Goal: Task Accomplishment & Management: Complete application form

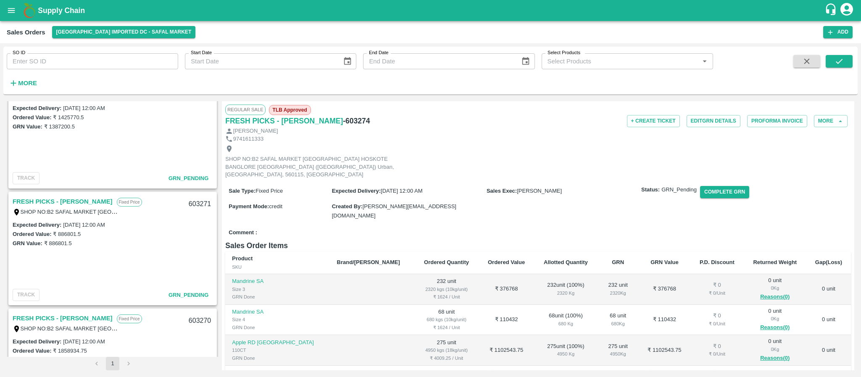
scroll to position [261, 0]
click at [79, 201] on link "FRESH PICKS - KIRAN N" at bounding box center [63, 202] width 100 height 11
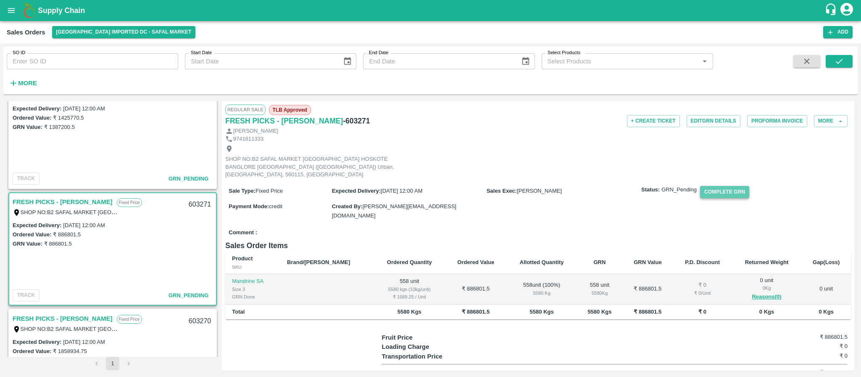
click at [711, 186] on button "Complete GRN" at bounding box center [724, 192] width 49 height 12
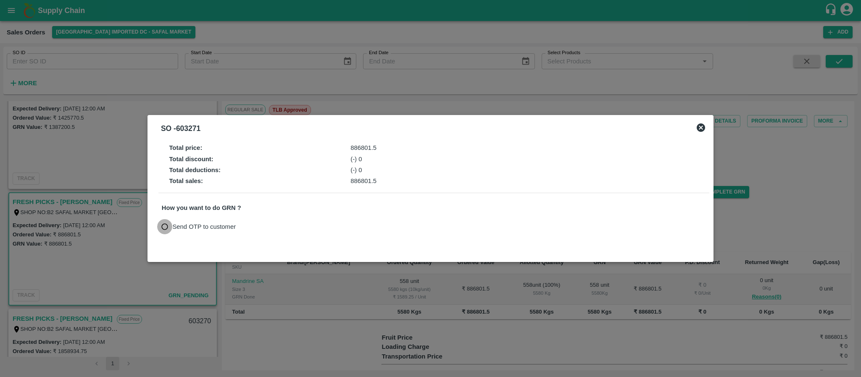
click at [164, 225] on input "Send OTP to customer" at bounding box center [165, 227] width 16 height 16
radio input "true"
click at [266, 225] on button "Send OTP" at bounding box center [260, 227] width 34 height 12
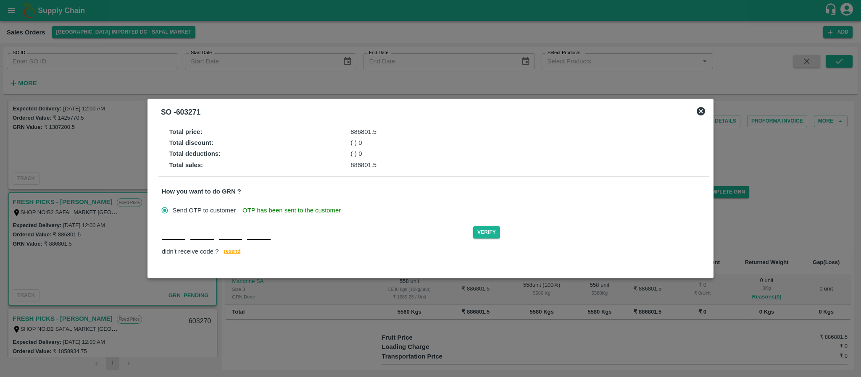
click at [173, 243] on div "Verify didn't receive code ? resend" at bounding box center [434, 241] width 544 height 32
type input "S"
type input "P"
type input "B"
type input "I"
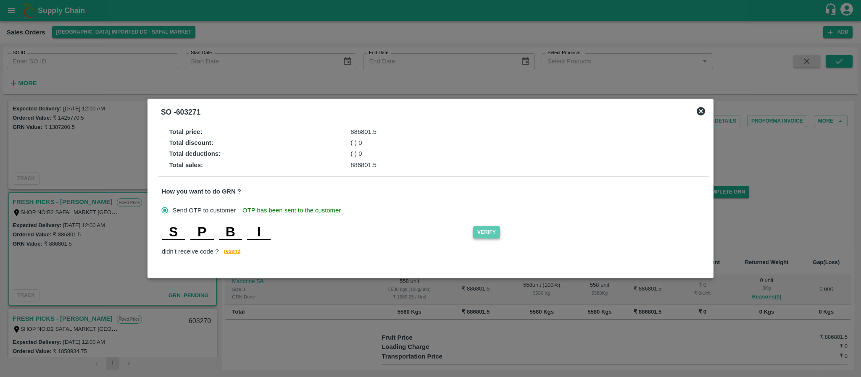
click at [490, 231] on button "Verify" at bounding box center [486, 233] width 27 height 12
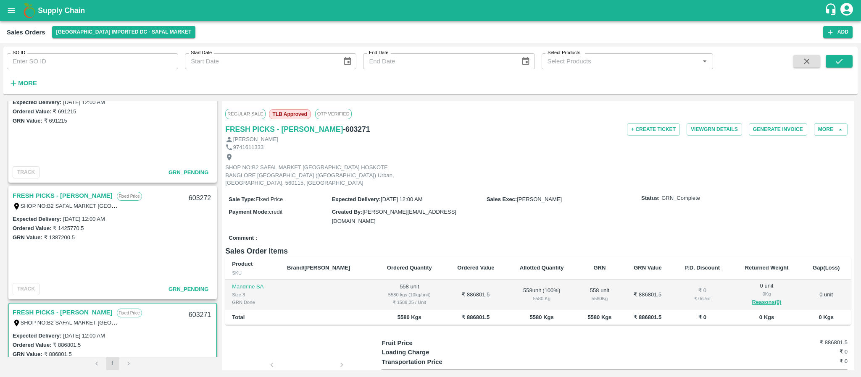
scroll to position [148, 0]
click at [55, 197] on link "FRESH PICKS - [PERSON_NAME]" at bounding box center [63, 198] width 100 height 11
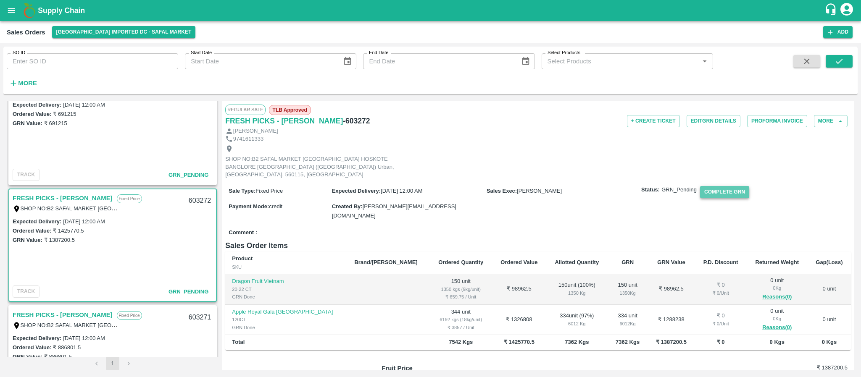
click at [731, 189] on button "Complete GRN" at bounding box center [724, 192] width 49 height 12
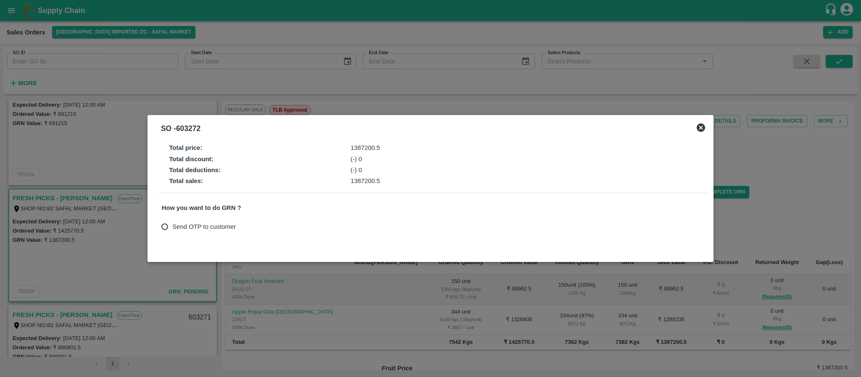
click at [171, 235] on div "Total price : 1387200.5 Total discount : (-) 0 Total deductions : (-) 0 Total s…" at bounding box center [430, 194] width 551 height 107
click at [171, 234] on input "Send OTP to customer" at bounding box center [165, 227] width 16 height 16
radio input "true"
click at [250, 226] on button "Send OTP" at bounding box center [260, 227] width 34 height 12
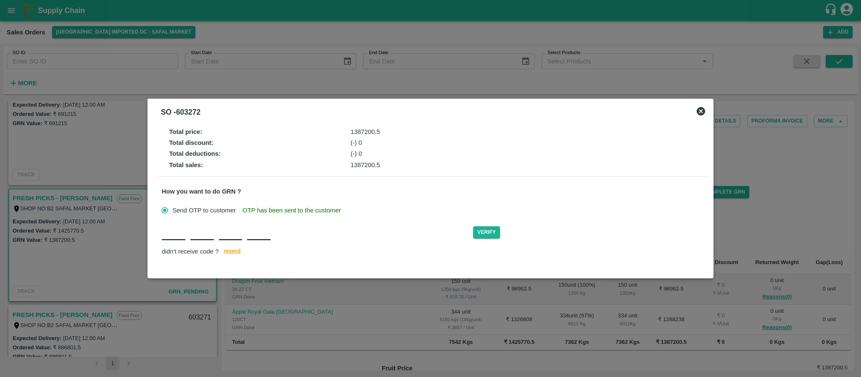
click at [171, 241] on div "Verify didn't receive code ? resend" at bounding box center [434, 241] width 544 height 32
type input "K"
type input "E"
type input "Q"
type input "S"
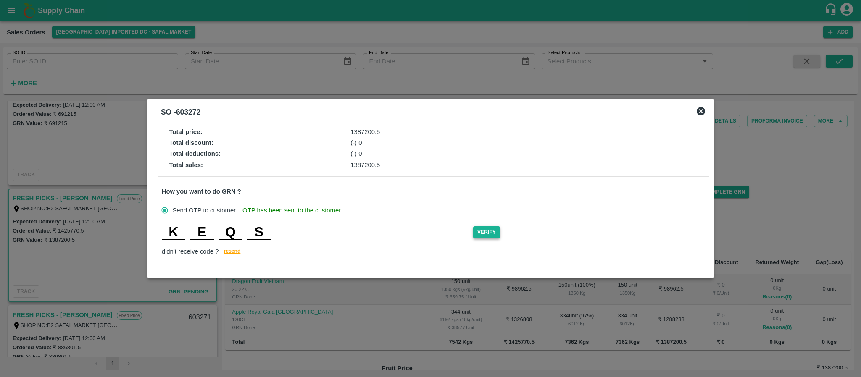
click at [496, 231] on button "Verify" at bounding box center [486, 233] width 27 height 12
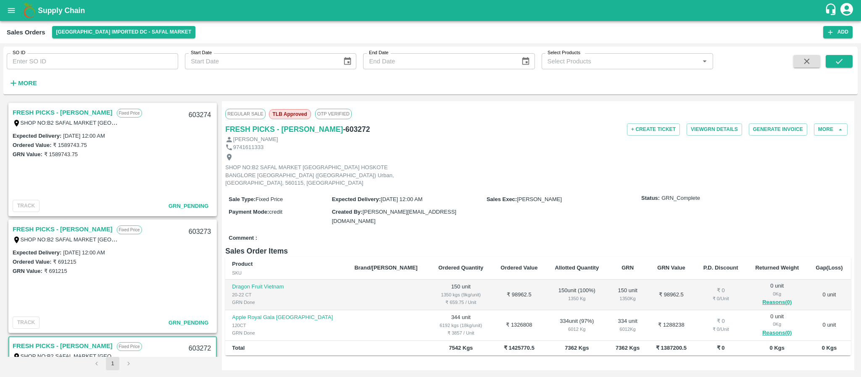
click at [71, 231] on link "FRESH PICKS - [PERSON_NAME]" at bounding box center [63, 229] width 100 height 11
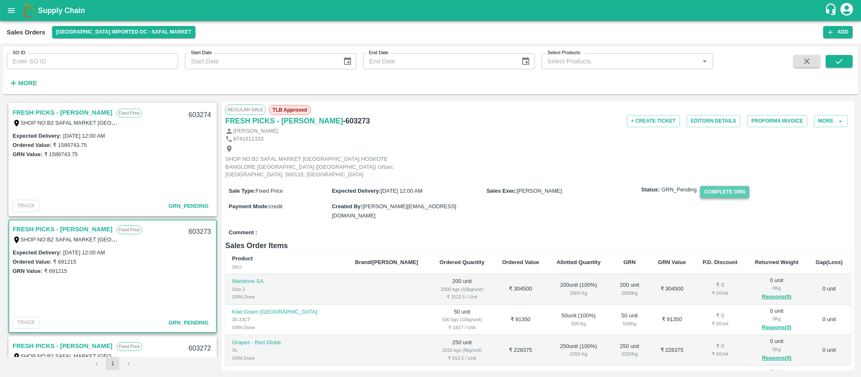
click at [724, 186] on button "Complete GRN" at bounding box center [724, 192] width 49 height 12
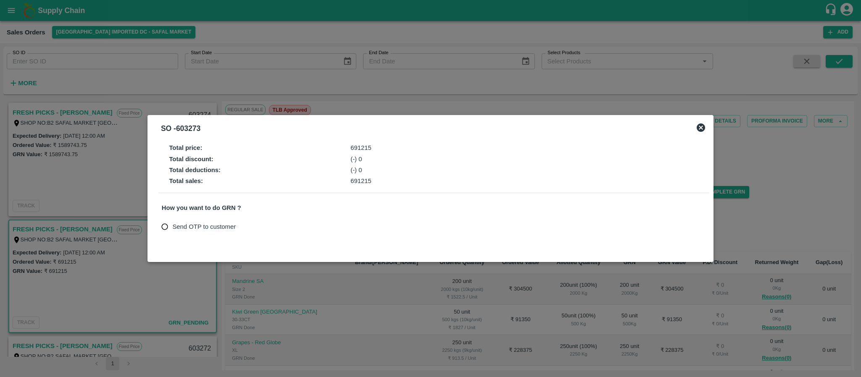
click at [163, 225] on input "Send OTP to customer" at bounding box center [165, 227] width 16 height 16
radio input "true"
click at [272, 227] on button "Send OTP" at bounding box center [260, 227] width 34 height 12
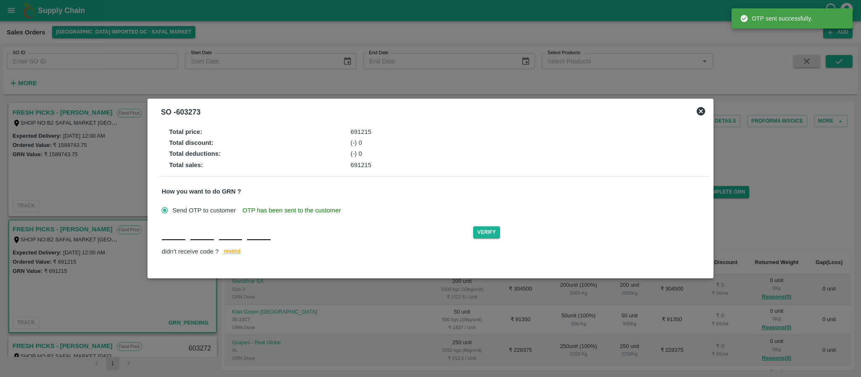
click at [177, 243] on div "Verify didn't receive code ? resend" at bounding box center [434, 241] width 544 height 32
type input "R"
type input "Z"
type input "U"
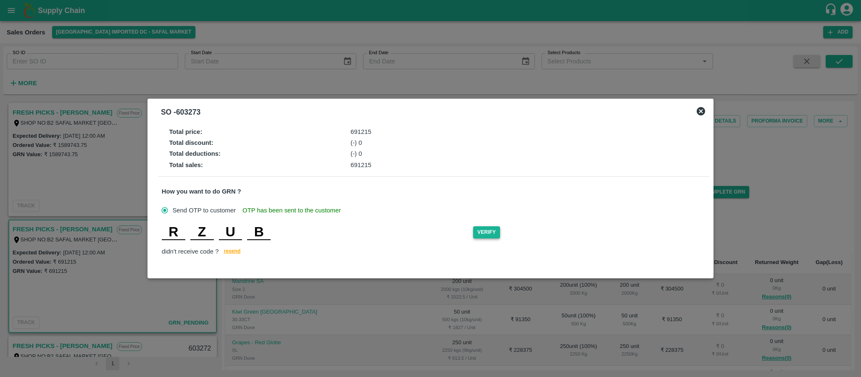
type input "B"
click at [491, 232] on button "Verify" at bounding box center [486, 233] width 27 height 12
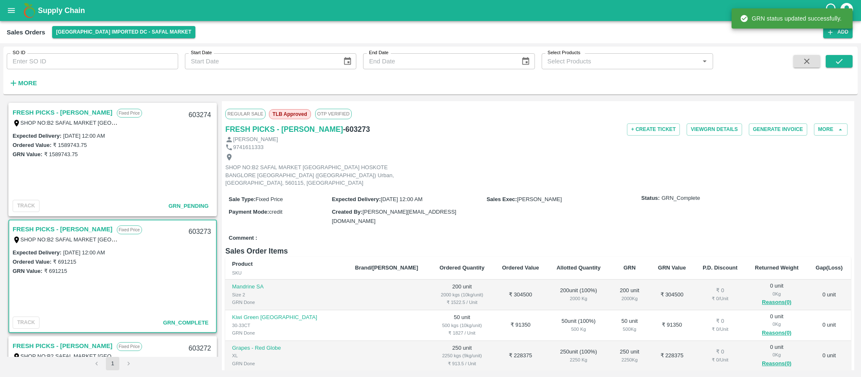
click at [42, 114] on link "FRESH PICKS - [PERSON_NAME]" at bounding box center [63, 112] width 100 height 11
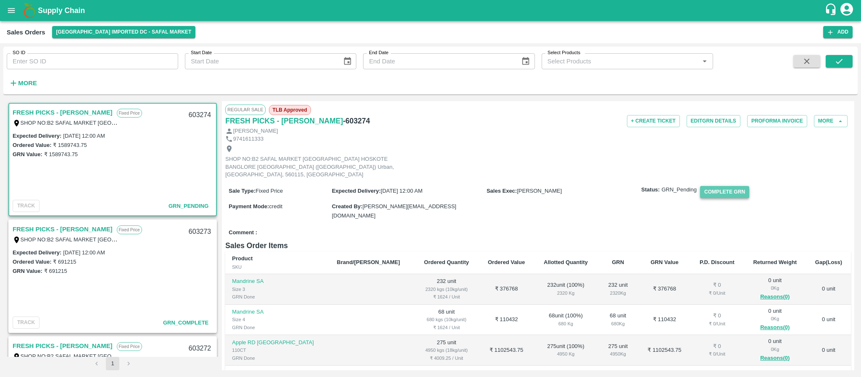
click at [726, 186] on button "Complete GRN" at bounding box center [724, 192] width 49 height 12
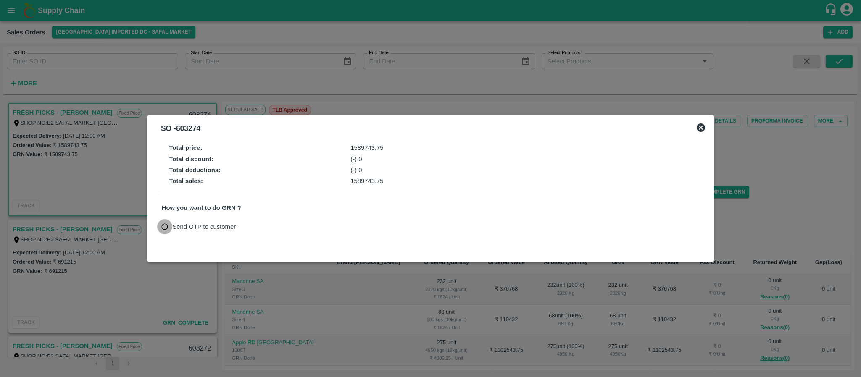
click at [168, 224] on input "Send OTP to customer" at bounding box center [165, 227] width 16 height 16
radio input "true"
click at [254, 226] on button "Send OTP" at bounding box center [260, 227] width 34 height 12
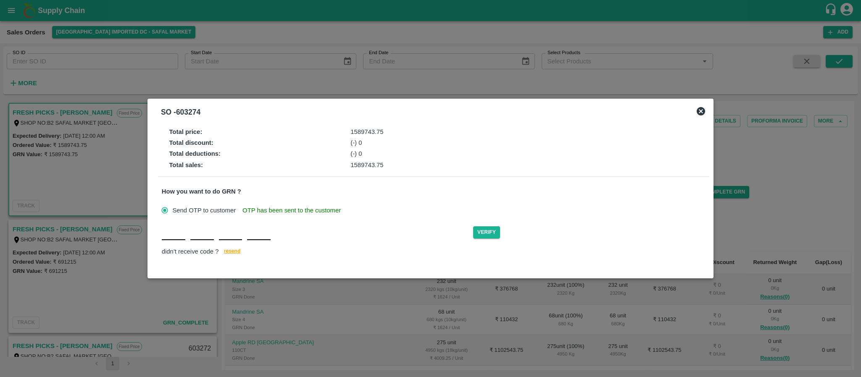
click at [178, 241] on div "Verify didn't receive code ? resend" at bounding box center [434, 241] width 544 height 32
type input "W"
type input "V"
type input "M"
type input "V"
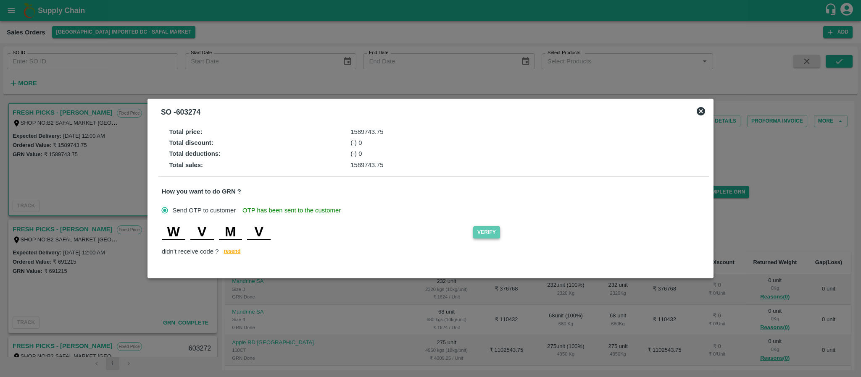
click at [488, 231] on button "Verify" at bounding box center [486, 233] width 27 height 12
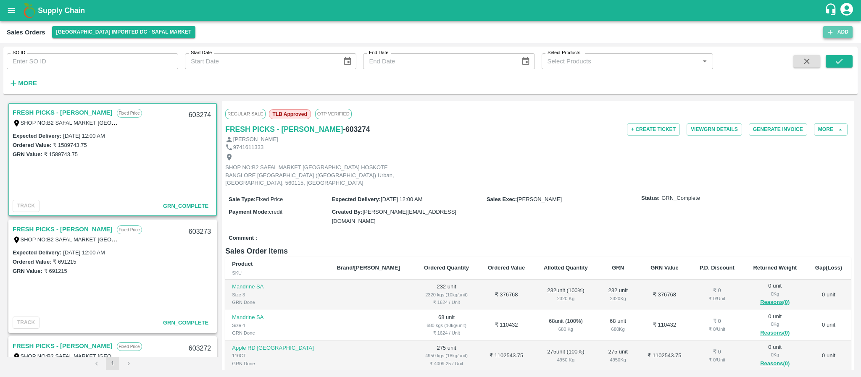
click at [831, 38] on button "Add" at bounding box center [837, 32] width 29 height 12
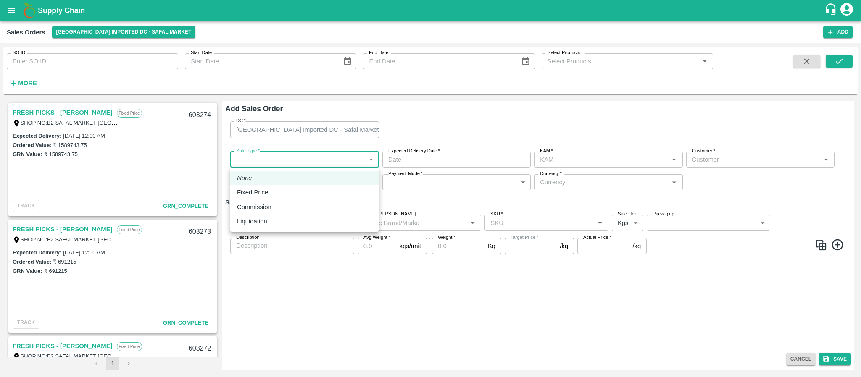
click at [307, 159] on body "Supply Chain Sales Orders Bangalore Imported DC - Safal Market Add SO ID SO ID …" at bounding box center [430, 188] width 861 height 377
click at [284, 190] on div "Fixed Price" at bounding box center [304, 192] width 135 height 9
type input "1"
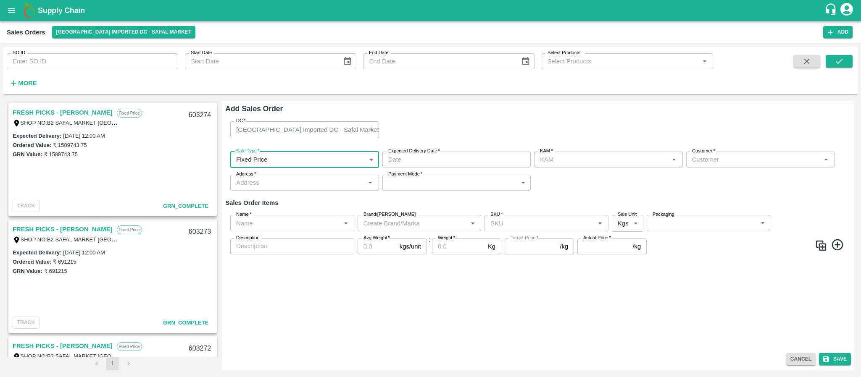
type input "DD/MM/YYYY hh:mm aa"
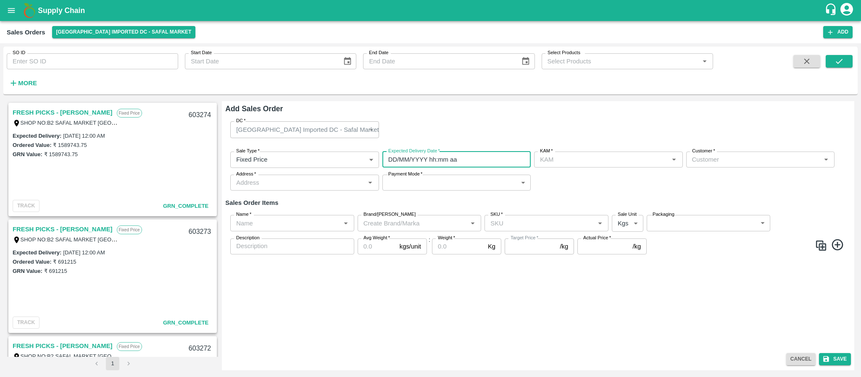
click at [412, 161] on input "DD/MM/YYYY hh:mm aa" at bounding box center [453, 160] width 142 height 16
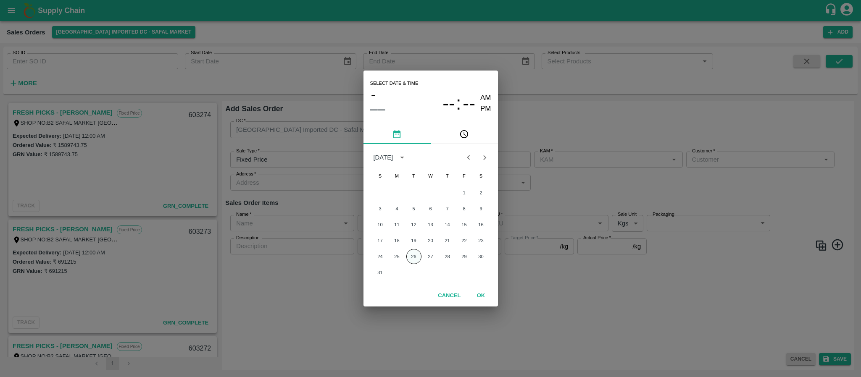
type input "[PERSON_NAME]"
click at [414, 255] on button "26" at bounding box center [413, 256] width 15 height 15
type input "26/08/2025 12:00 AM"
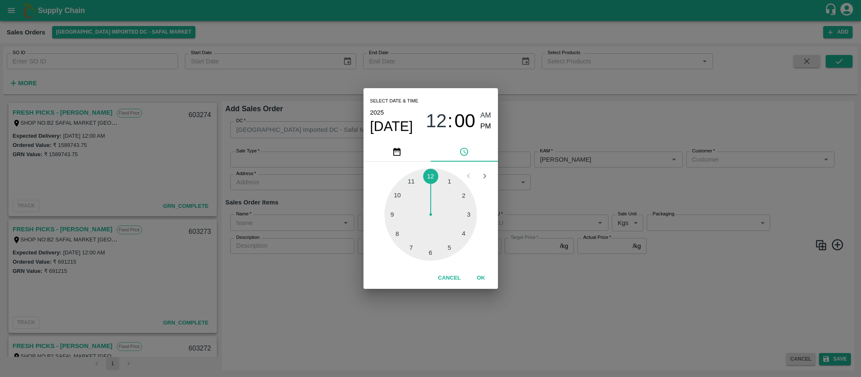
click at [641, 196] on div "Select date & time 2025 Aug 26 12 : 00 AM PM 1 2 3 4 5 6 7 8 9 10 11 12 Cancel …" at bounding box center [430, 188] width 861 height 377
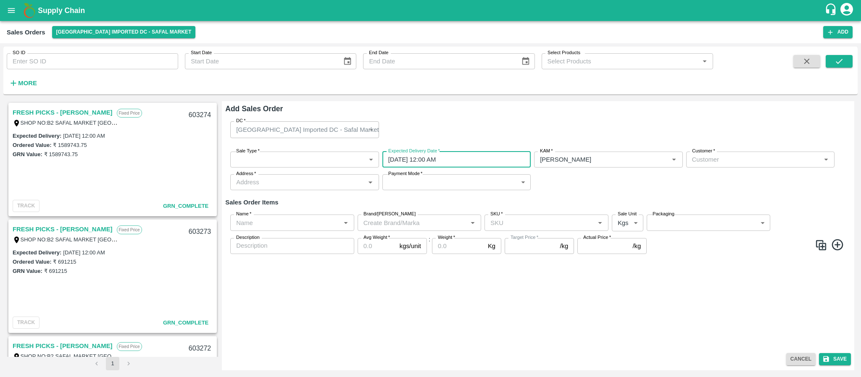
click at [719, 161] on input "Customer   *" at bounding box center [753, 159] width 129 height 11
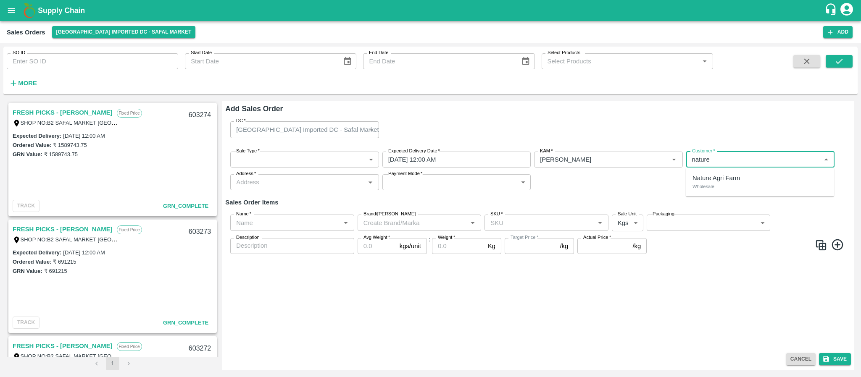
click at [717, 177] on p "Nature Agri Farm" at bounding box center [716, 178] width 47 height 9
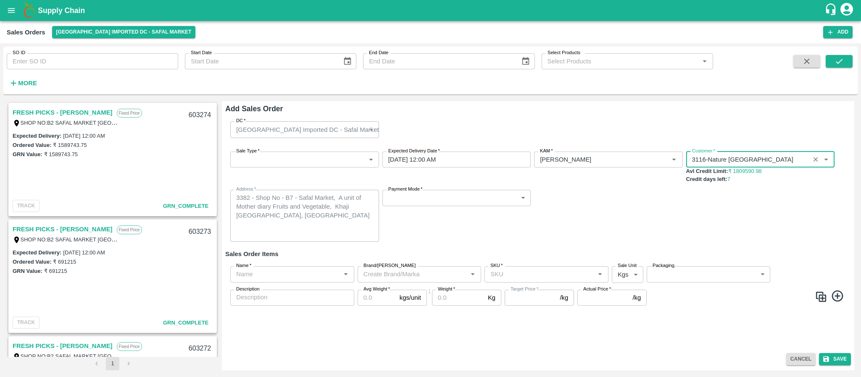
type input "3116-Nature Agri Farm"
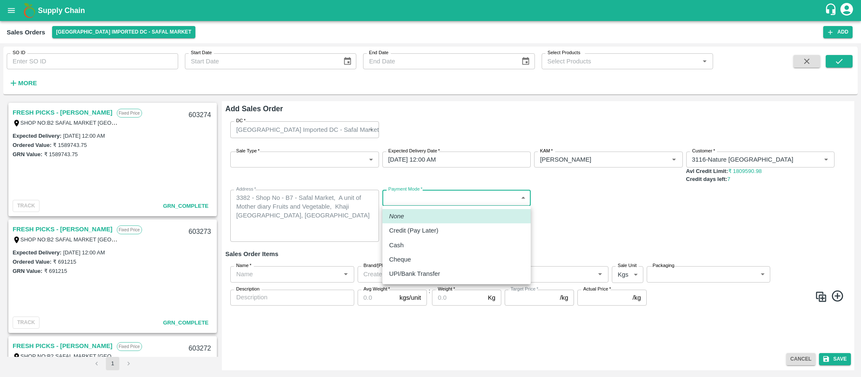
click at [449, 193] on body "Supply Chain Sales Orders Bangalore Imported DC - Safal Market Add SO ID SO ID …" at bounding box center [430, 188] width 861 height 377
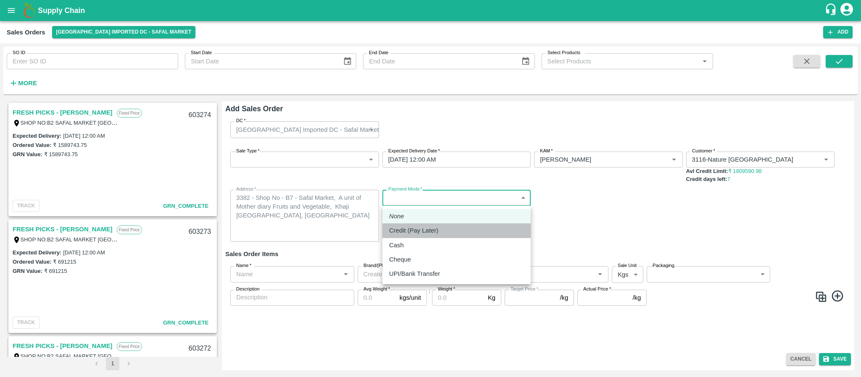
click at [427, 228] on p "Credit (Pay Later)" at bounding box center [413, 230] width 49 height 9
type input "credit"
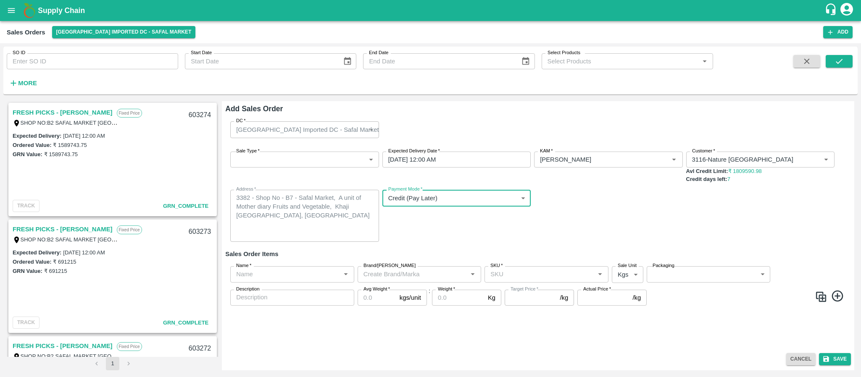
click at [309, 280] on div "Name   *" at bounding box center [292, 274] width 124 height 16
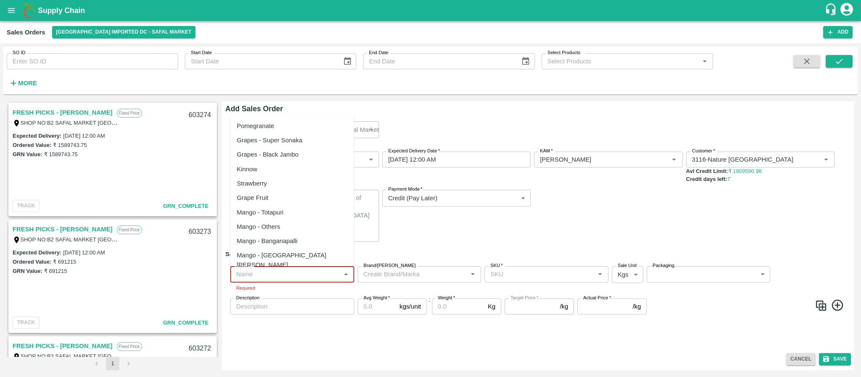
click at [295, 270] on input "Name   *" at bounding box center [285, 274] width 105 height 11
paste input "Mandrine SA"
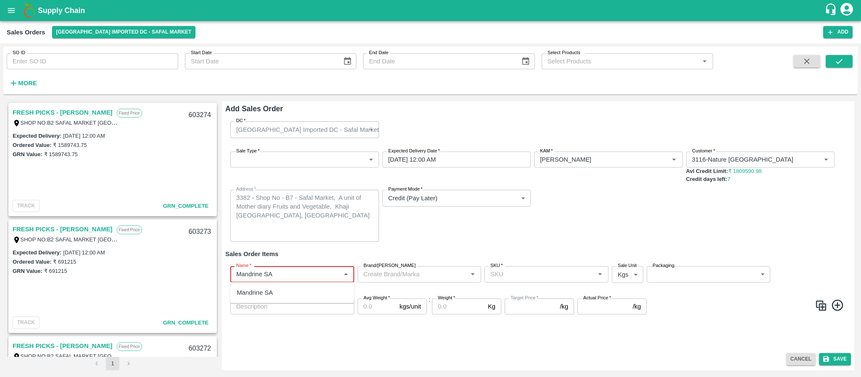
click at [280, 292] on div "Mandrine SA" at bounding box center [292, 293] width 124 height 14
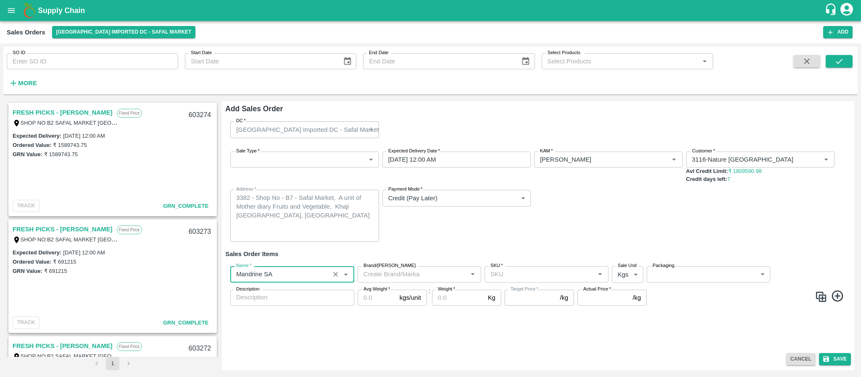
type input "Mandrine SA"
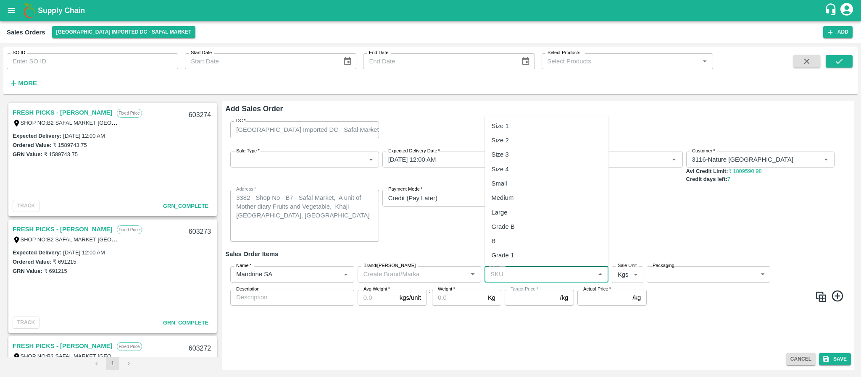
click at [497, 277] on input "SKU   *" at bounding box center [539, 274] width 105 height 11
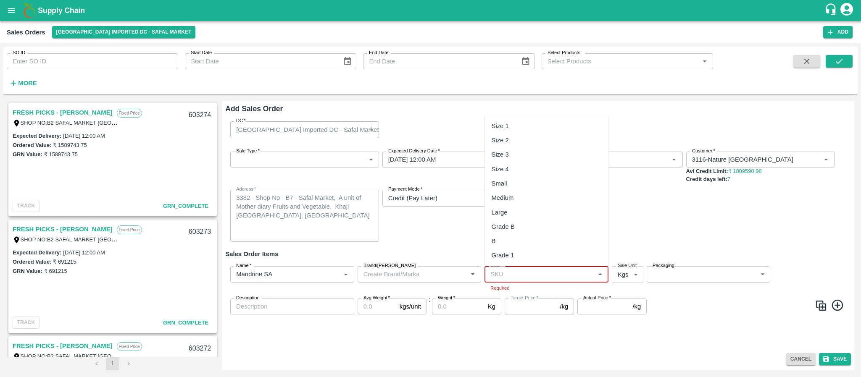
click at [516, 274] on input "SKU   *" at bounding box center [539, 274] width 105 height 11
click at [505, 158] on div "Size 3" at bounding box center [500, 154] width 17 height 9
type input "Size 3"
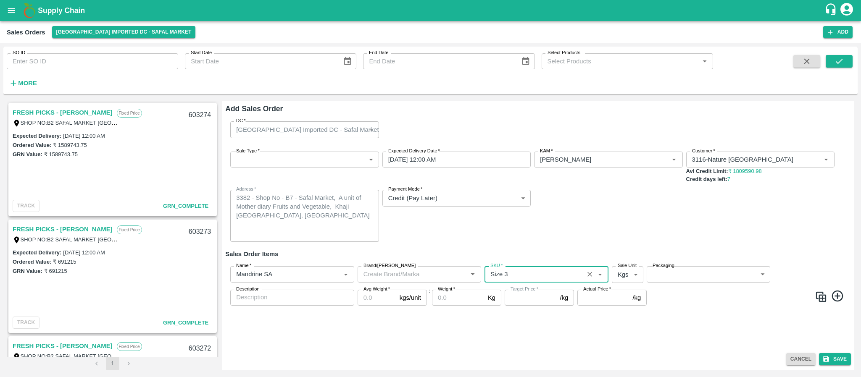
type input "NA"
click at [623, 273] on body "Supply Chain Sales Orders Bangalore Imported DC - Safal Market Add SO ID SO ID …" at bounding box center [430, 188] width 861 height 377
click at [623, 309] on p "Units" at bounding box center [625, 307] width 14 height 9
type input "2"
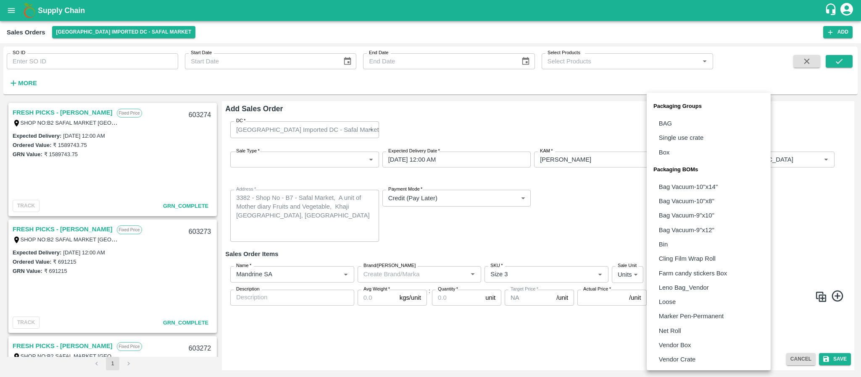
click at [686, 270] on body "Supply Chain Sales Orders Bangalore Imported DC - Safal Market Add SO ID SO ID …" at bounding box center [430, 188] width 861 height 377
click at [680, 338] on li "Vendor Box" at bounding box center [709, 345] width 124 height 14
type input "BOM/276"
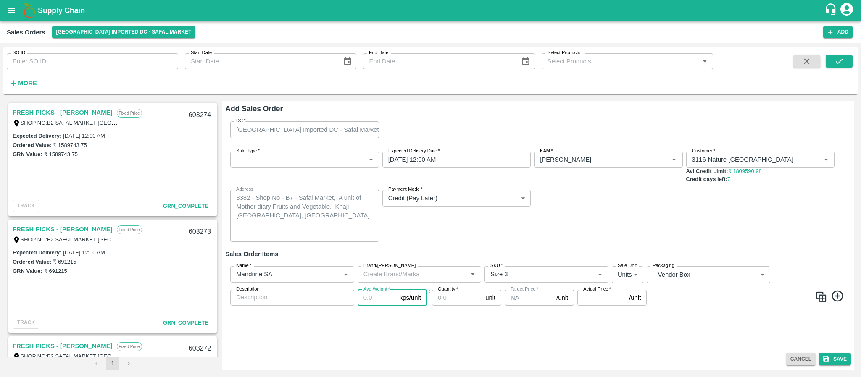
click at [369, 303] on input "Avg Weight   *" at bounding box center [377, 298] width 39 height 16
type input "10"
click at [444, 298] on input "Quantity   *" at bounding box center [457, 298] width 50 height 16
type input "400"
click at [601, 295] on input "Actual Price   *" at bounding box center [602, 298] width 48 height 16
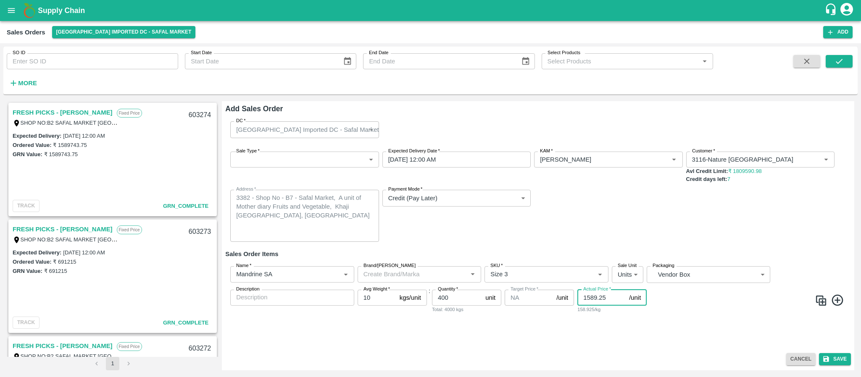
type input "1589.25"
click at [840, 298] on icon at bounding box center [838, 301] width 14 height 14
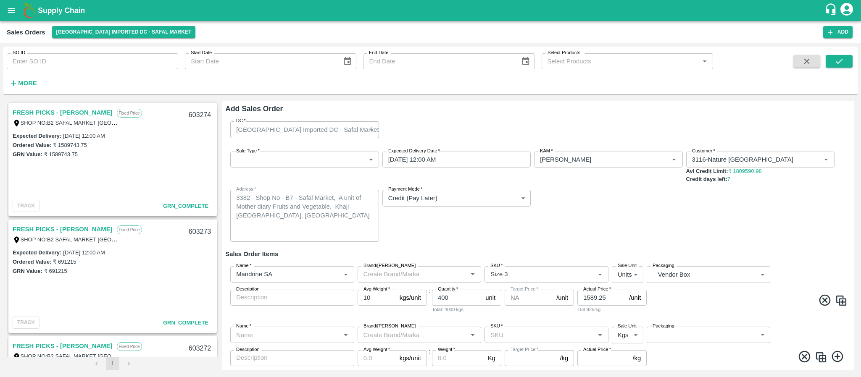
scroll to position [23, 0]
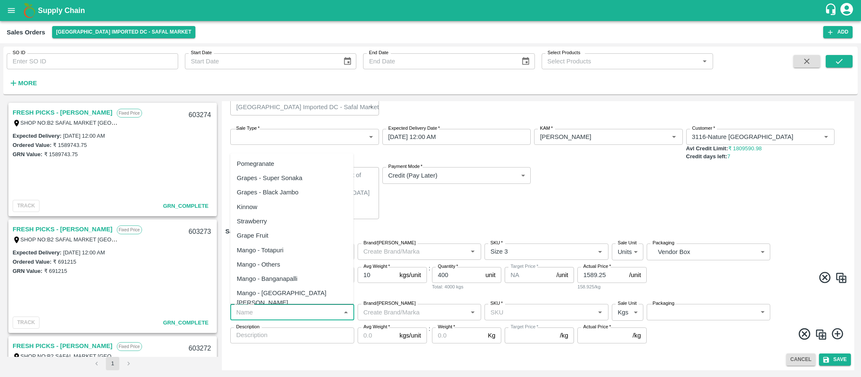
click at [289, 315] on input "Name   *" at bounding box center [285, 312] width 105 height 11
paste input "Apple Royal Gala [GEOGRAPHIC_DATA]"
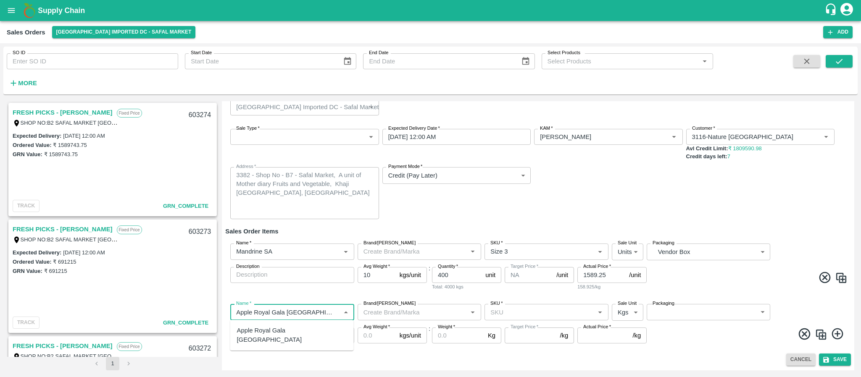
click at [287, 328] on div "Apple Royal Gala [GEOGRAPHIC_DATA]" at bounding box center [292, 335] width 110 height 19
type input "Apple Royal Gala [GEOGRAPHIC_DATA]"
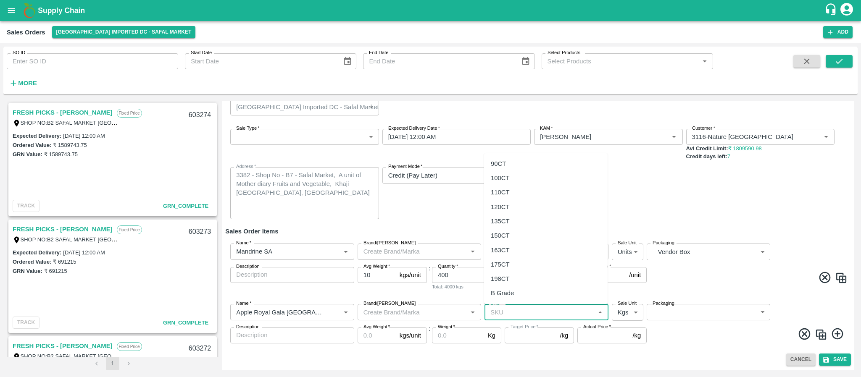
click at [493, 311] on input "SKU   *" at bounding box center [539, 312] width 105 height 11
click at [497, 209] on div "120CT" at bounding box center [500, 207] width 19 height 9
type input "120CT"
type input "NA"
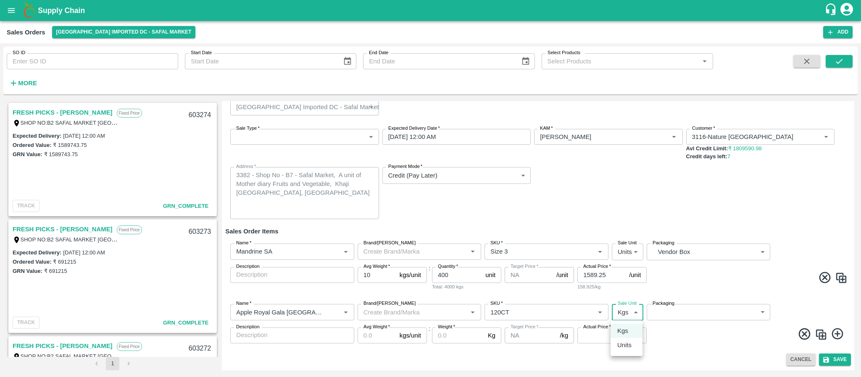
click at [613, 313] on body "Supply Chain Sales Orders Bangalore Imported DC - Safal Market Add SO ID SO ID …" at bounding box center [430, 188] width 861 height 377
click at [623, 345] on p "Units" at bounding box center [624, 345] width 14 height 9
type input "2"
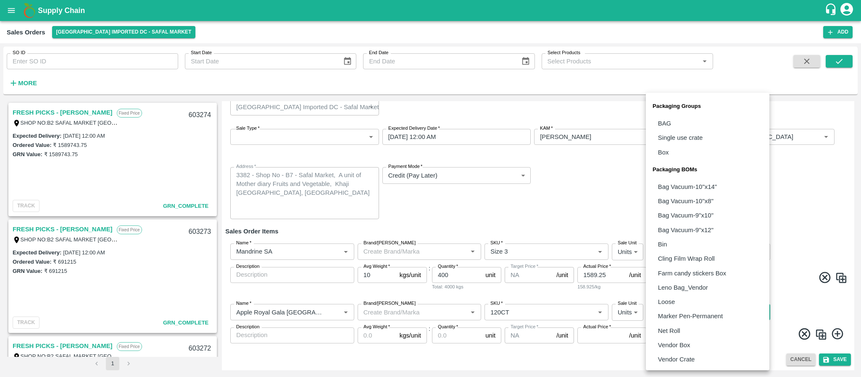
click at [681, 311] on body "Supply Chain Sales Orders Bangalore Imported DC - Safal Market Add SO ID SO ID …" at bounding box center [430, 188] width 861 height 377
click at [680, 346] on p "Vendor Box" at bounding box center [674, 345] width 32 height 9
type input "BOM/276"
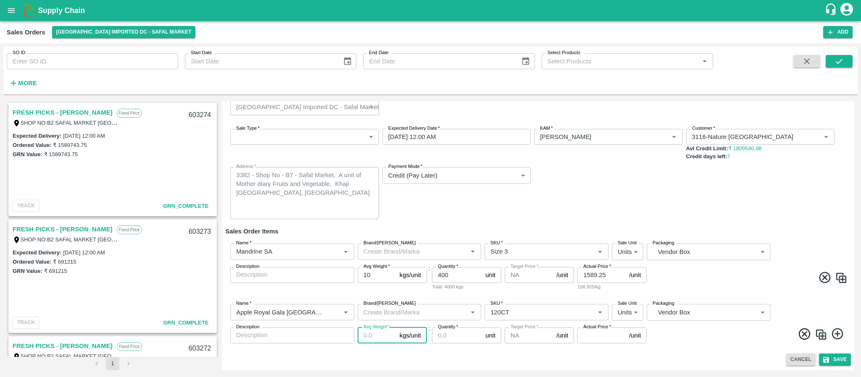
click at [362, 337] on input "Avg Weight   *" at bounding box center [377, 336] width 39 height 16
type input "18"
click at [454, 337] on input "Quantity   *" at bounding box center [457, 336] width 50 height 16
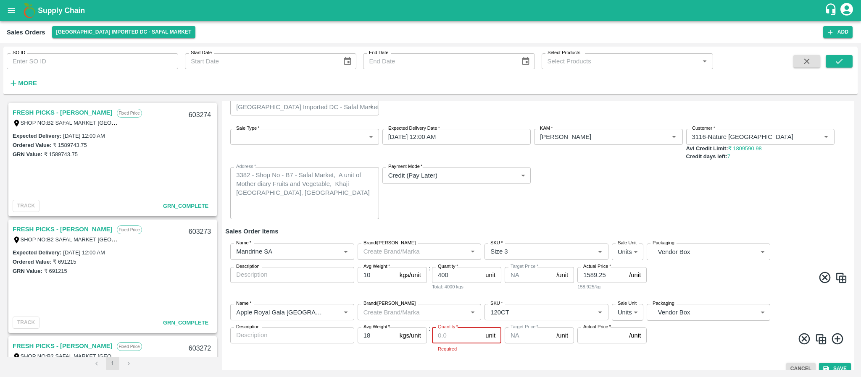
click at [449, 340] on input "Quantity   *" at bounding box center [457, 336] width 50 height 16
type input "10"
click at [579, 336] on input "Actual Price   *" at bounding box center [602, 336] width 48 height 16
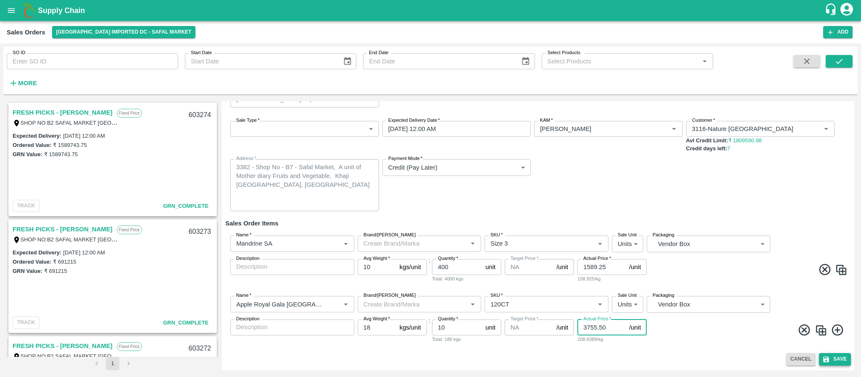
type input "3755.50"
click at [835, 356] on button "Save" at bounding box center [835, 359] width 32 height 12
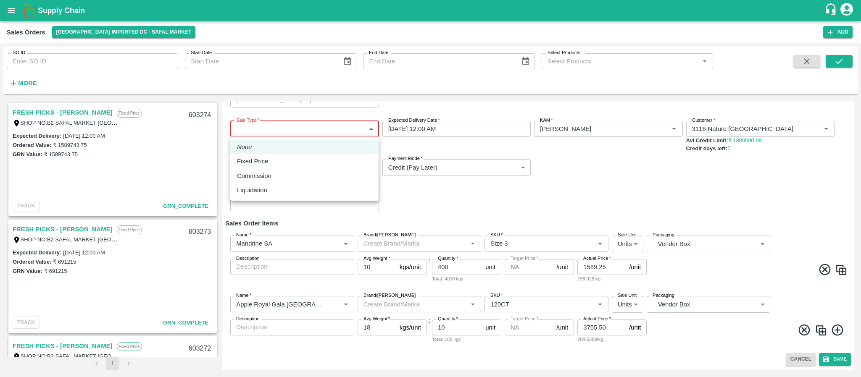
click at [355, 127] on body "Supply Chain Sales Orders Bangalore Imported DC - Safal Market Add SO ID SO ID …" at bounding box center [430, 188] width 861 height 377
click at [319, 159] on div "Fixed Price" at bounding box center [304, 161] width 135 height 9
type input "1"
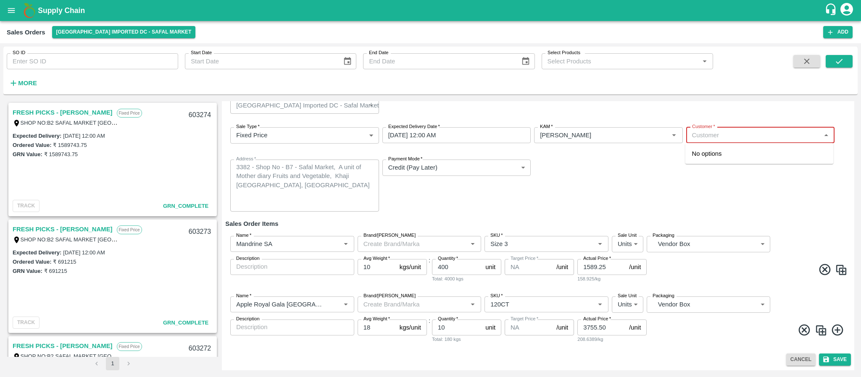
scroll to position [24, 0]
click at [705, 134] on input "Customer   *" at bounding box center [753, 135] width 129 height 11
click at [712, 159] on p "Wholesale" at bounding box center [703, 162] width 22 height 8
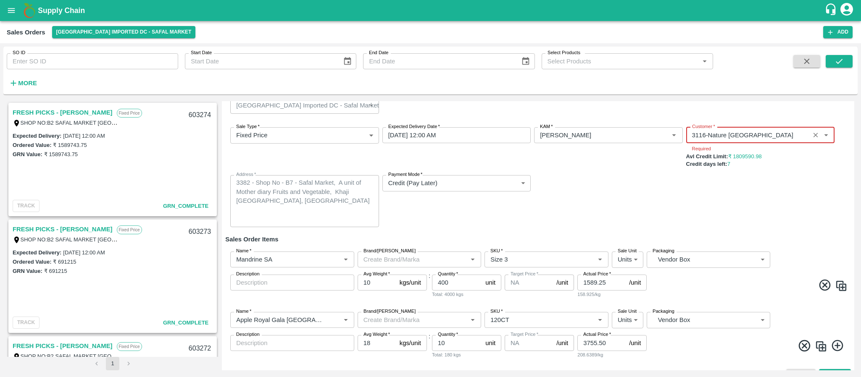
scroll to position [40, 0]
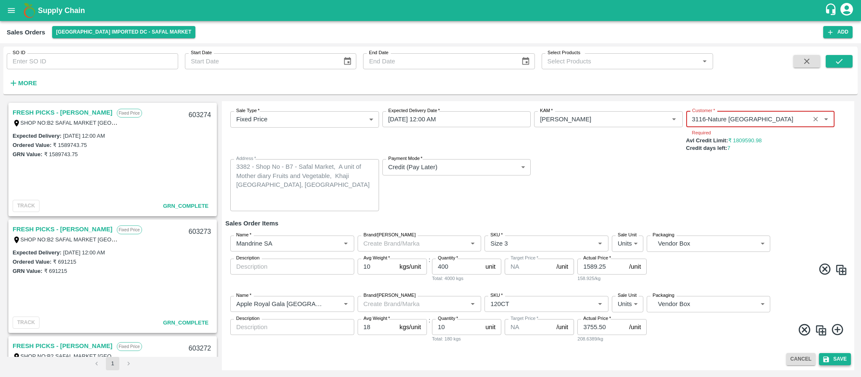
type input "3116-Nature Agri Farm"
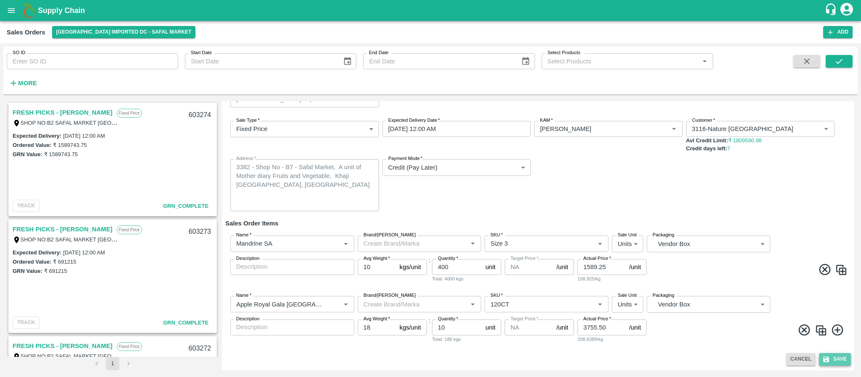
click at [830, 356] on button "Save" at bounding box center [835, 359] width 32 height 12
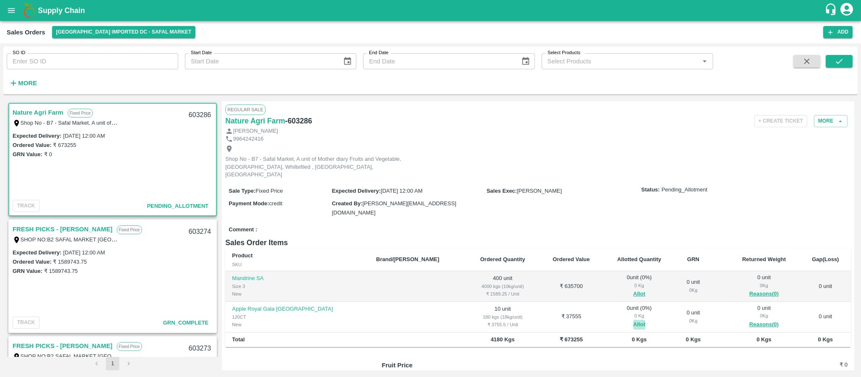
click at [633, 320] on button "Allot" at bounding box center [639, 325] width 12 height 10
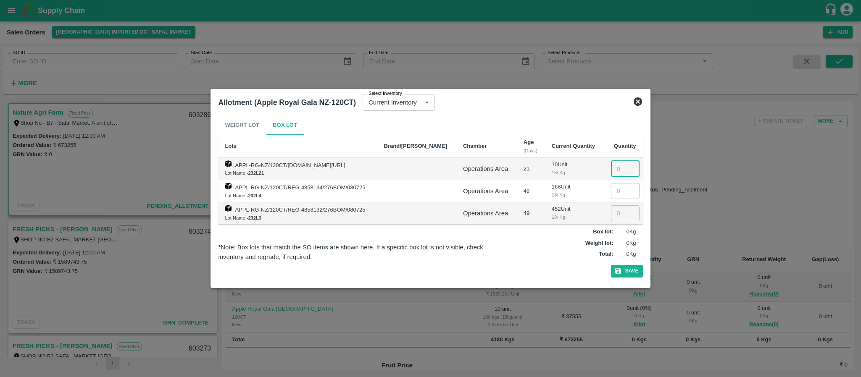
click at [617, 169] on input "number" at bounding box center [625, 169] width 29 height 16
type input "10"
click at [632, 270] on button "Save" at bounding box center [627, 271] width 32 height 12
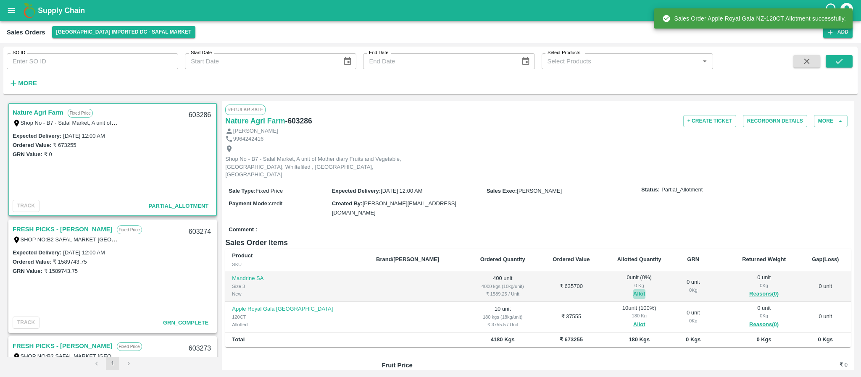
click at [633, 290] on button "Allot" at bounding box center [639, 295] width 12 height 10
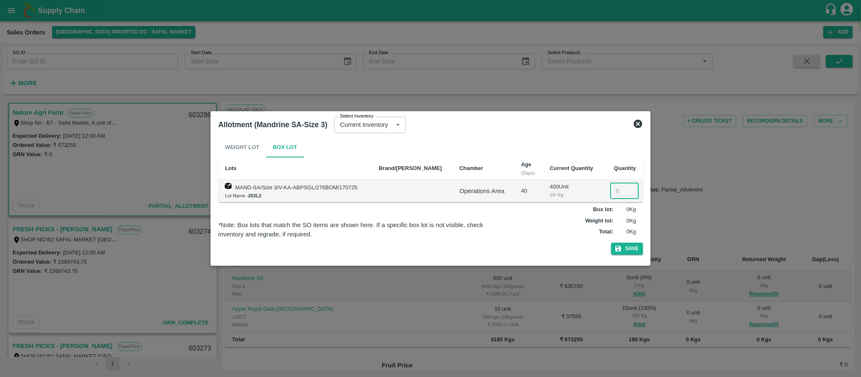
click at [621, 194] on input "number" at bounding box center [624, 191] width 29 height 16
type input "0400"
click at [625, 250] on button "Save" at bounding box center [627, 249] width 32 height 12
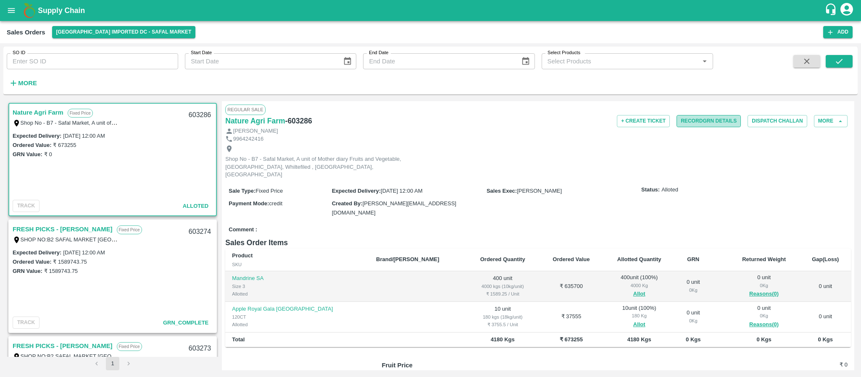
click at [695, 115] on button "Record GRN Details" at bounding box center [709, 121] width 64 height 12
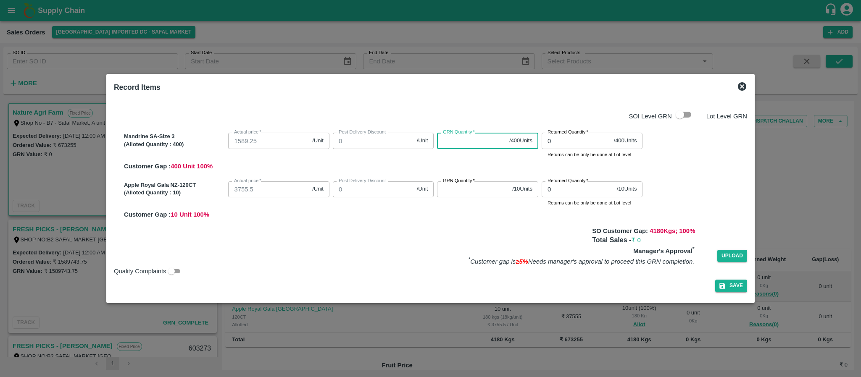
click at [458, 137] on input "GRN Quantity   *" at bounding box center [471, 141] width 69 height 16
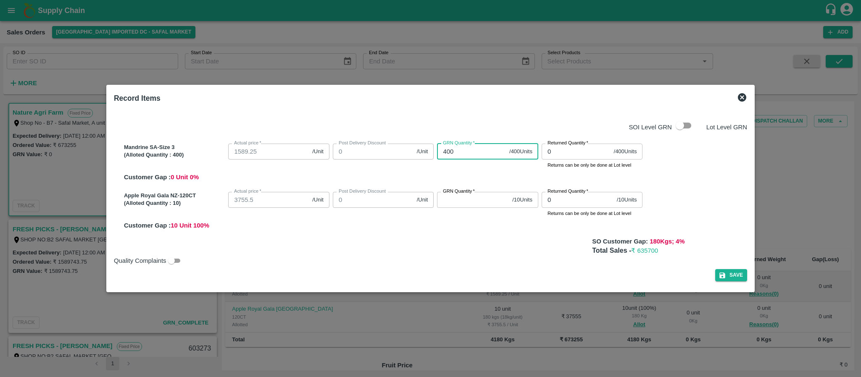
type input "400"
click at [458, 207] on input "GRN Quantity   *" at bounding box center [473, 200] width 72 height 16
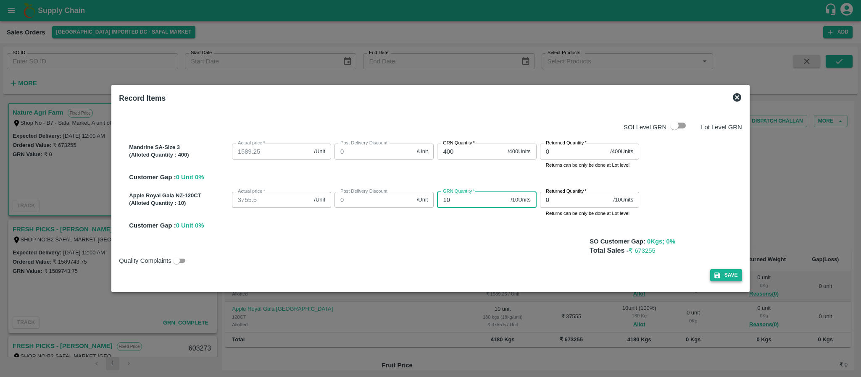
type input "10"
click at [721, 272] on button "Save" at bounding box center [726, 275] width 32 height 12
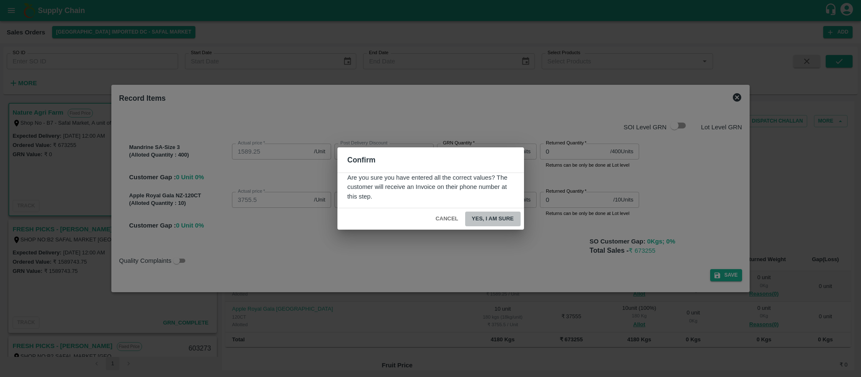
click at [492, 217] on button "Yes, I am sure" at bounding box center [492, 219] width 55 height 15
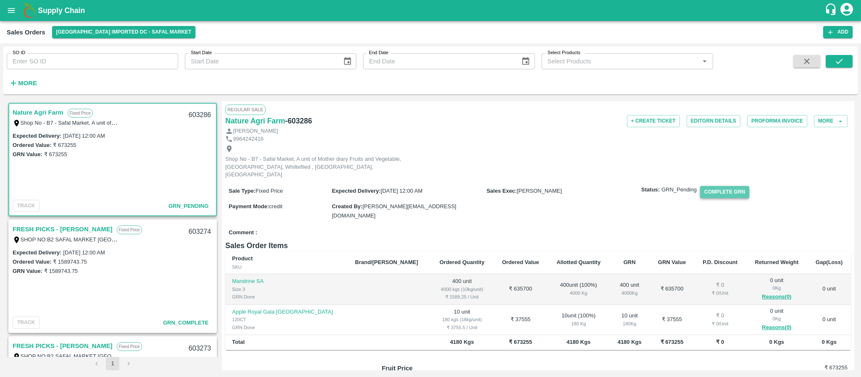
click at [744, 188] on button "Complete GRN" at bounding box center [724, 192] width 49 height 12
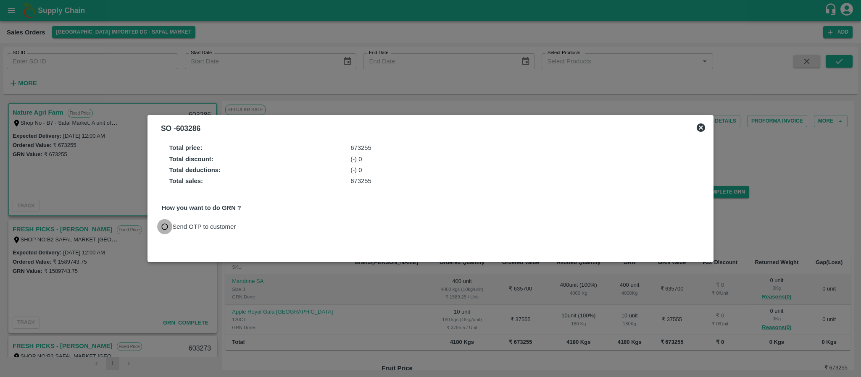
click at [161, 226] on input "Send OTP to customer" at bounding box center [165, 227] width 16 height 16
radio input "true"
click at [254, 227] on button "Send OTP" at bounding box center [260, 227] width 34 height 12
click at [255, 227] on icon at bounding box center [260, 227] width 10 height 10
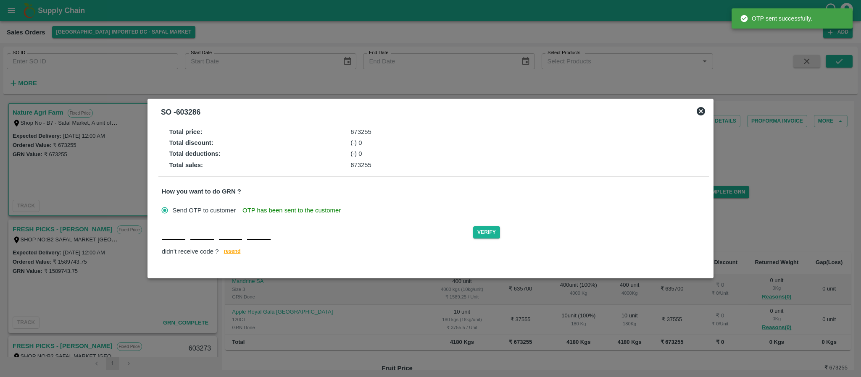
click at [172, 239] on input "text" at bounding box center [174, 232] width 24 height 15
type input "A"
type input "Q"
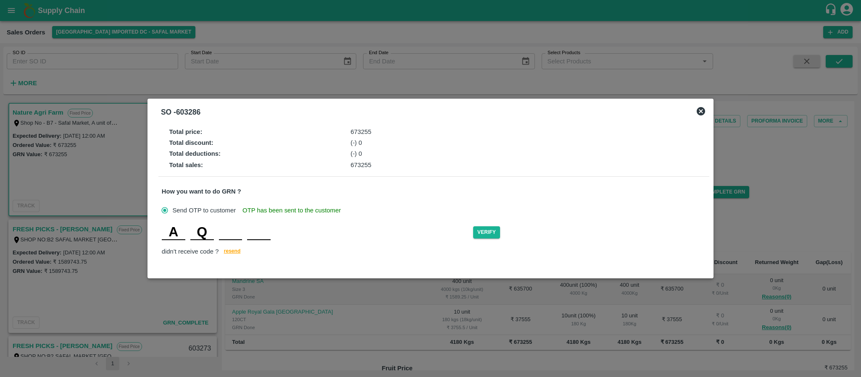
type input "H"
type input "S"
click at [493, 235] on button "Verify" at bounding box center [486, 233] width 27 height 12
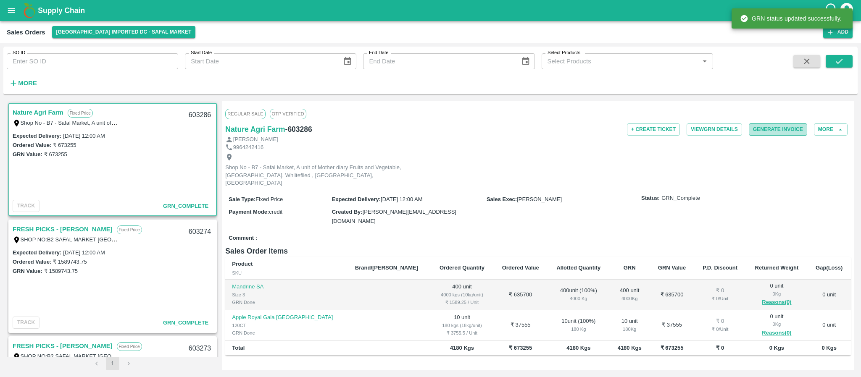
click at [776, 129] on button "Generate Invoice" at bounding box center [778, 130] width 58 height 12
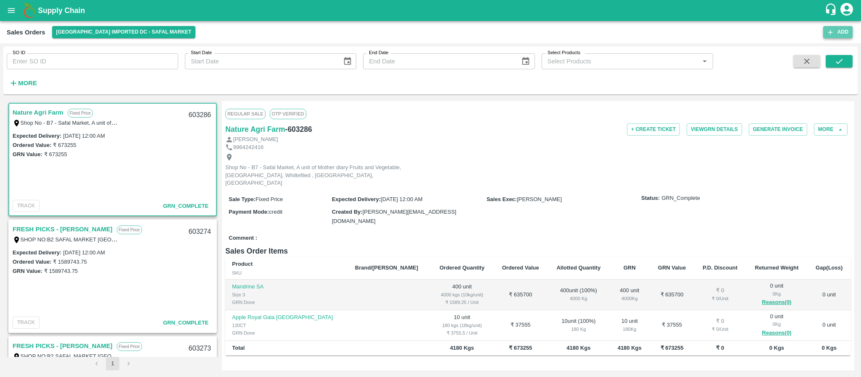
click at [835, 32] on button "Add" at bounding box center [837, 32] width 29 height 12
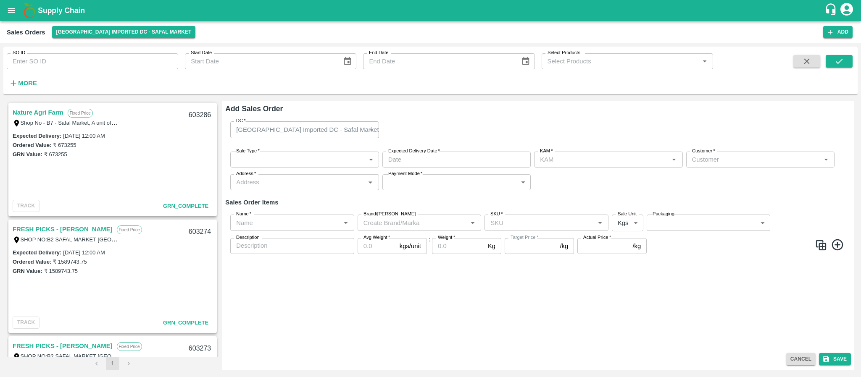
type input "[PERSON_NAME]"
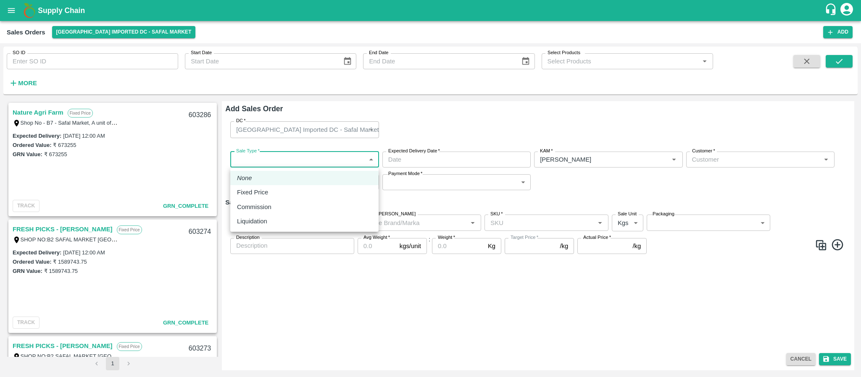
click at [321, 152] on body "Supply Chain Sales Orders Bangalore Imported DC - Safal Market Add SO ID SO ID …" at bounding box center [430, 188] width 861 height 377
click at [290, 197] on div "Fixed Price" at bounding box center [304, 192] width 135 height 9
type input "1"
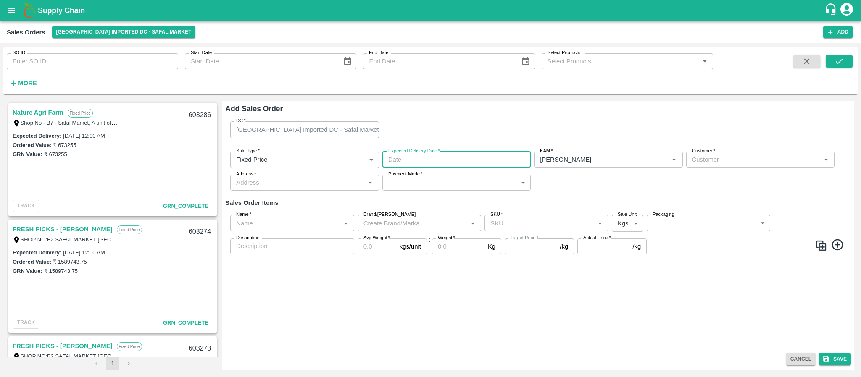
type input "DD/MM/YYYY hh:mm aa"
click at [479, 162] on input "DD/MM/YYYY hh:mm aa" at bounding box center [453, 160] width 142 height 16
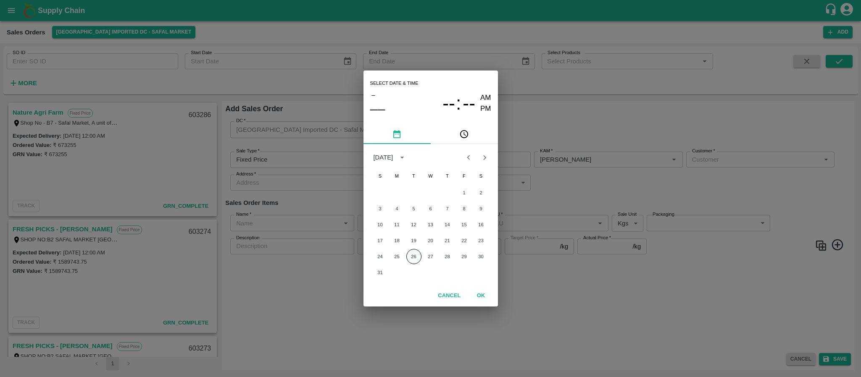
click at [412, 255] on button "26" at bounding box center [413, 256] width 15 height 15
type input "26/08/2025 12:00 AM"
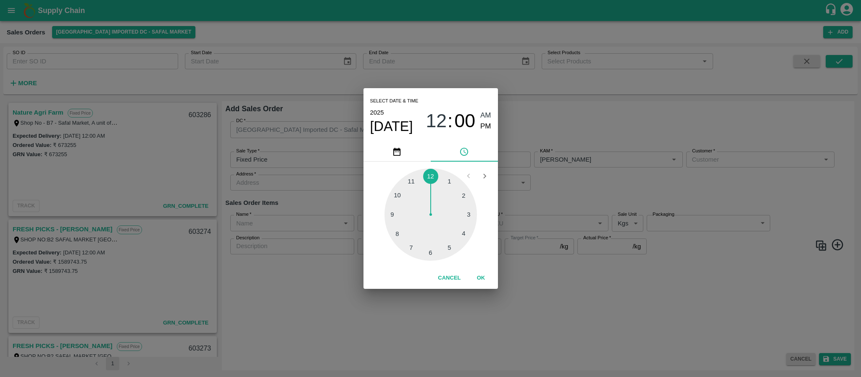
click at [628, 168] on div "Select date & time 2025 Aug 26 12 : 00 AM PM 1 2 3 4 5 6 7 8 9 10 11 12 Cancel …" at bounding box center [430, 188] width 861 height 377
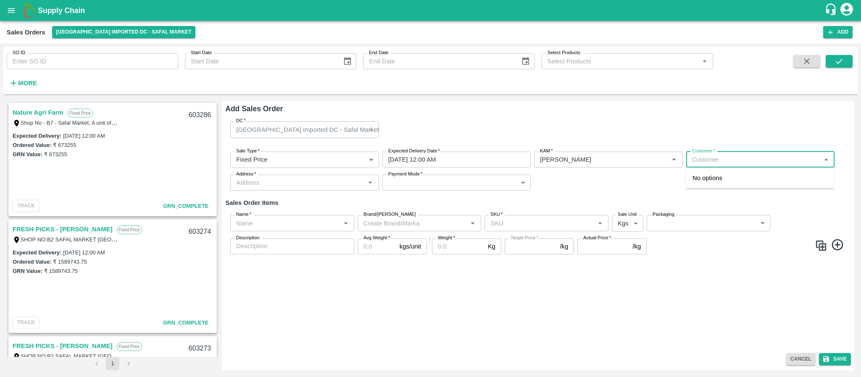
click at [712, 157] on input "Customer   *" at bounding box center [753, 159] width 129 height 11
click at [712, 179] on p "Nature Agri Farm" at bounding box center [716, 178] width 47 height 9
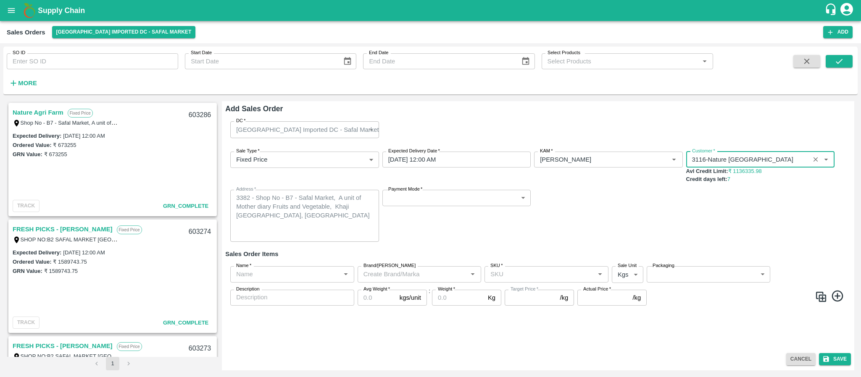
type input "3116-Nature Agri Farm"
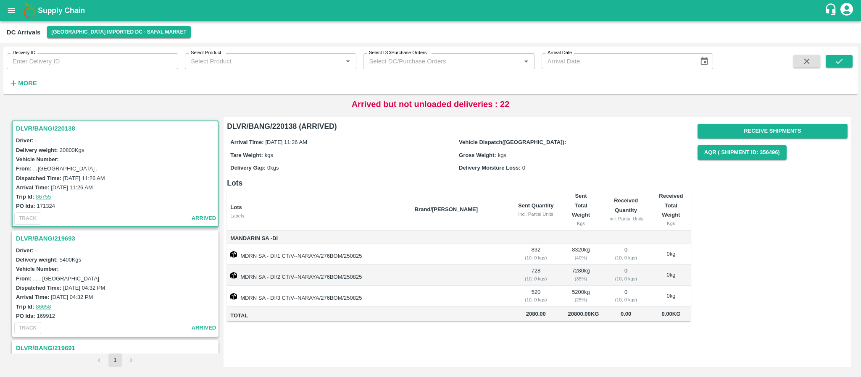
scroll to position [7, 0]
click at [159, 155] on div "Vehicle Number:" at bounding box center [116, 159] width 201 height 9
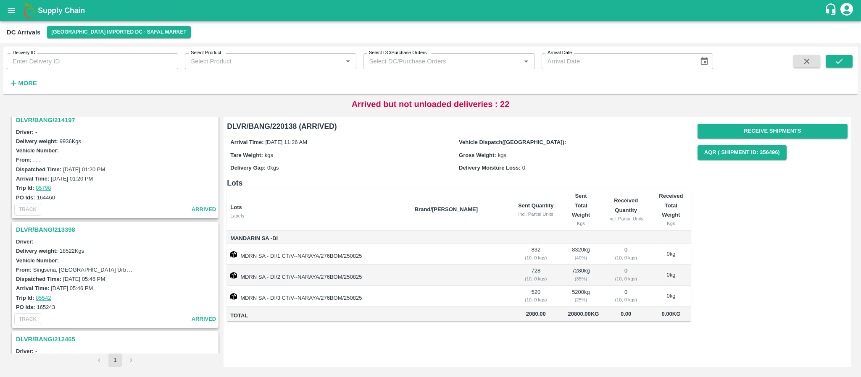
scroll to position [2393, 0]
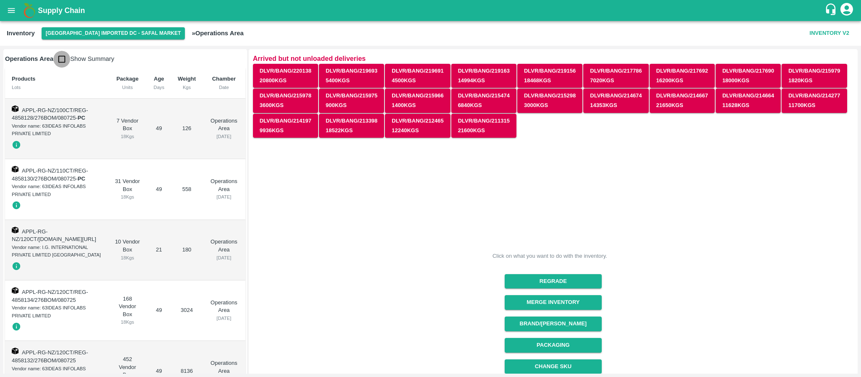
click at [67, 57] on input "checkbox" at bounding box center [61, 59] width 17 height 17
checkbox input "true"
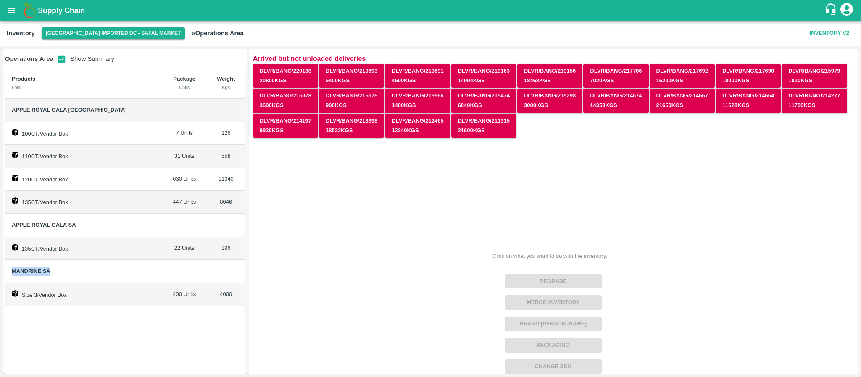
drag, startPoint x: 11, startPoint y: 270, endPoint x: 58, endPoint y: 269, distance: 47.5
click at [58, 269] on td "Mandrine SA" at bounding box center [83, 272] width 157 height 24
copy span "Mandrine SA"
drag, startPoint x: 11, startPoint y: 109, endPoint x: 79, endPoint y: 107, distance: 68.1
click at [79, 107] on td "Apple Royal Gala [GEOGRAPHIC_DATA]" at bounding box center [83, 111] width 157 height 24
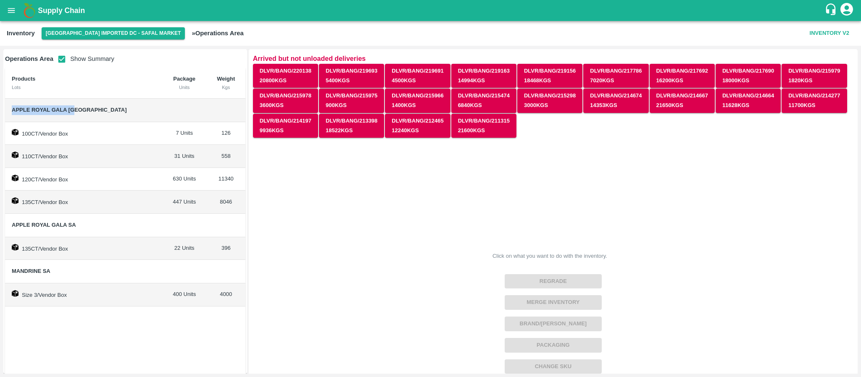
copy span "Apple Royal Gala [GEOGRAPHIC_DATA]"
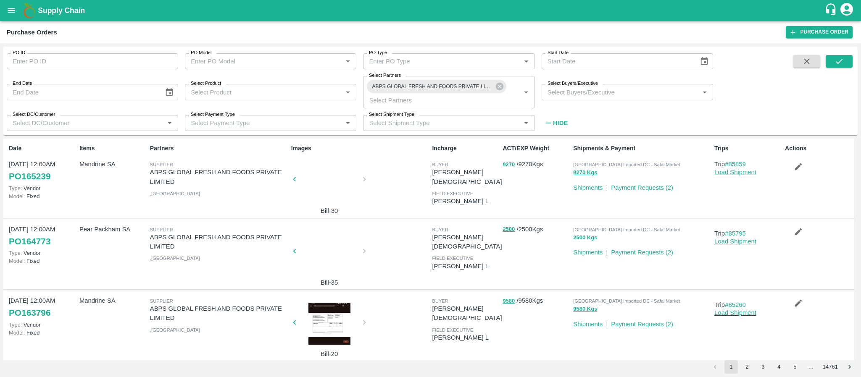
click at [859, 142] on div "PO ID PO ID PO Model PO Model   * PO Type PO Type   * Start Date Start Date End…" at bounding box center [430, 210] width 861 height 334
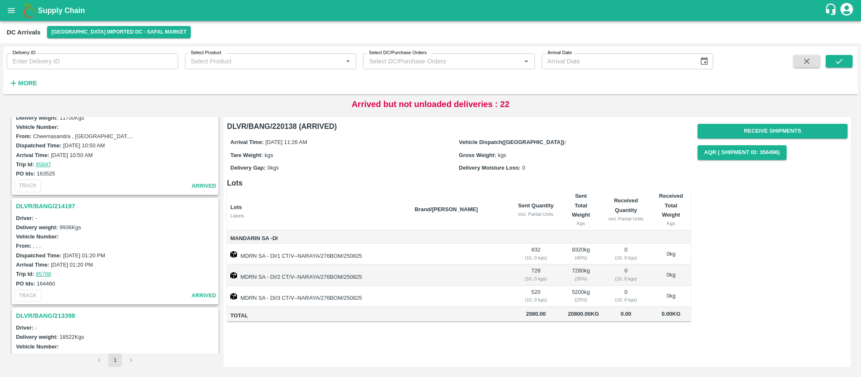
scroll to position [2013, 0]
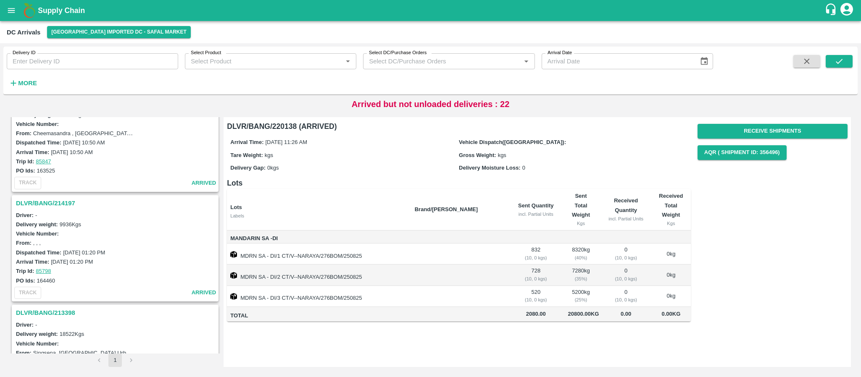
click at [48, 202] on h3 "DLVR/BANG/214197" at bounding box center [116, 203] width 201 height 11
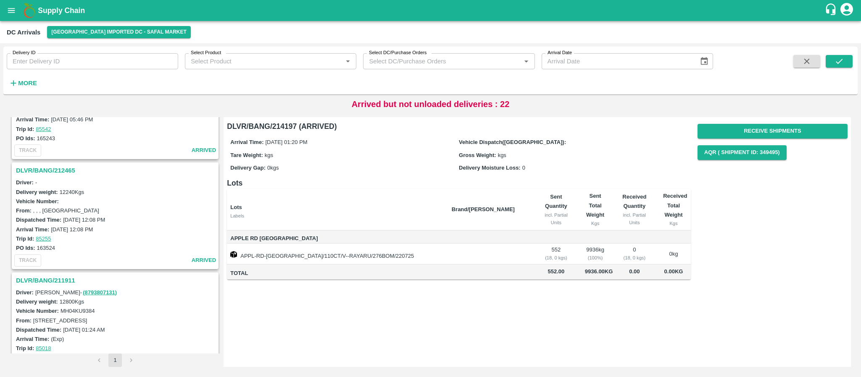
scroll to position [2393, 0]
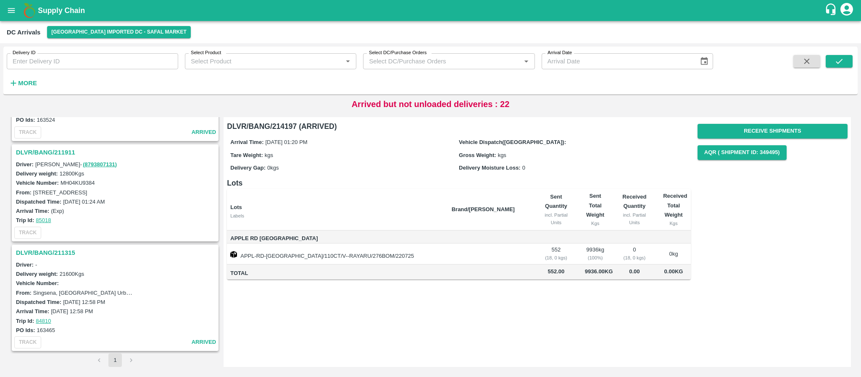
click at [67, 251] on h3 "DLVR/BANG/211315" at bounding box center [116, 253] width 201 height 11
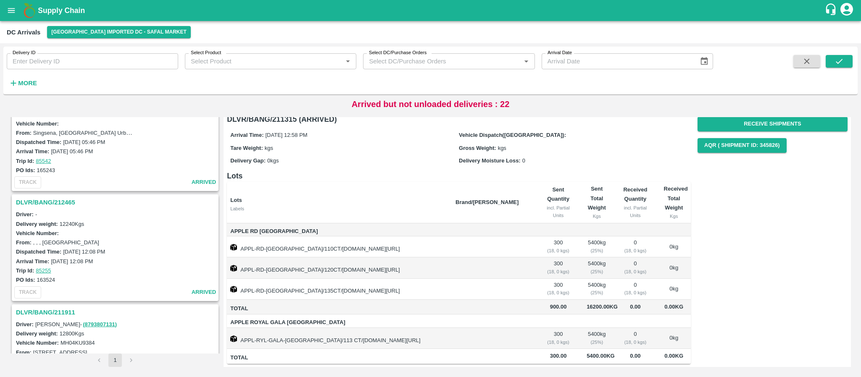
scroll to position [2232, 0]
click at [69, 313] on h3 "DLVR/BANG/211911" at bounding box center [116, 313] width 201 height 11
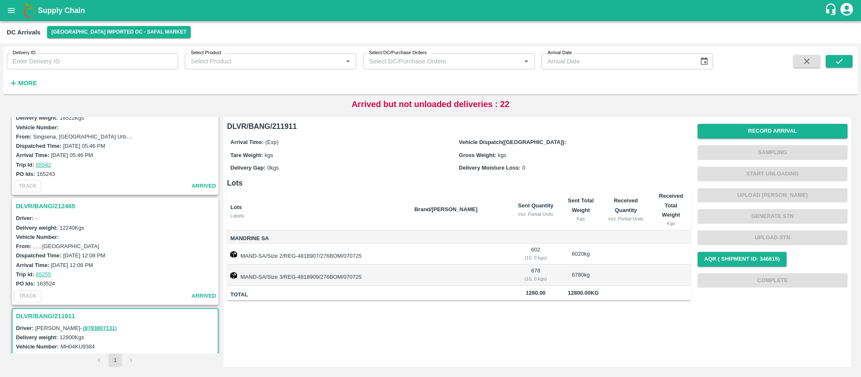
scroll to position [2229, 0]
click at [49, 202] on h3 "DLVR/BANG/212465" at bounding box center [116, 207] width 201 height 11
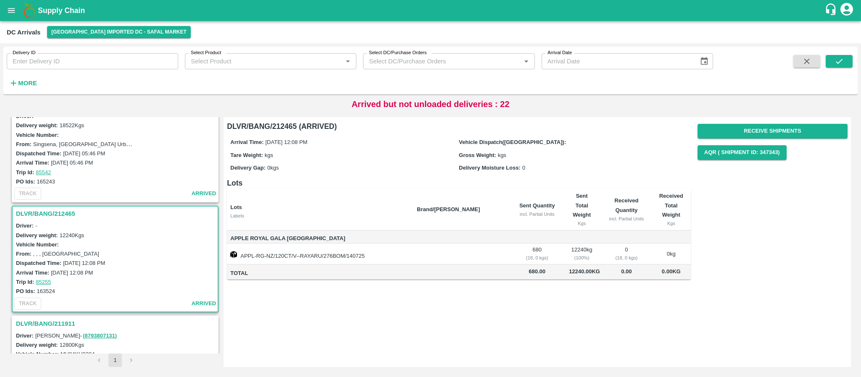
scroll to position [2213, 0]
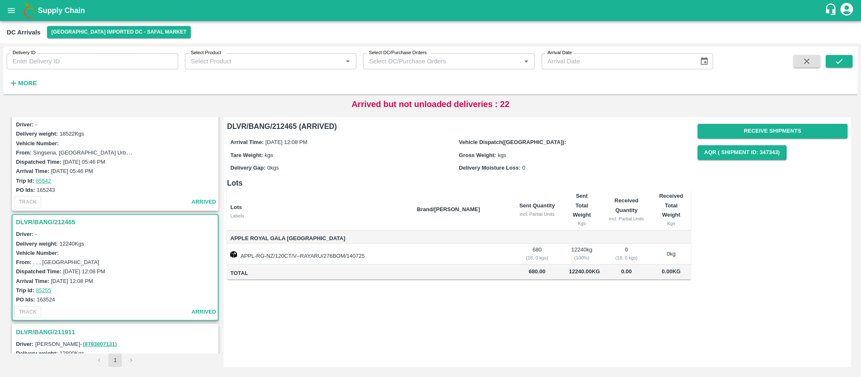
click at [68, 225] on h3 "DLVR/BANG/212465" at bounding box center [116, 222] width 201 height 11
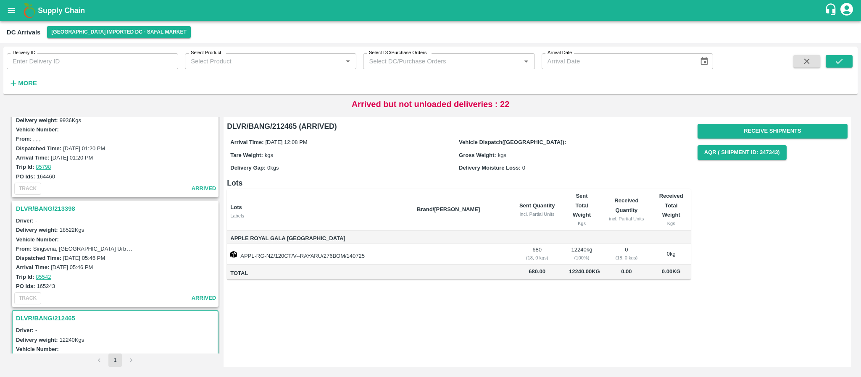
scroll to position [2116, 0]
click at [64, 206] on h3 "DLVR/BANG/213398" at bounding box center [116, 209] width 201 height 11
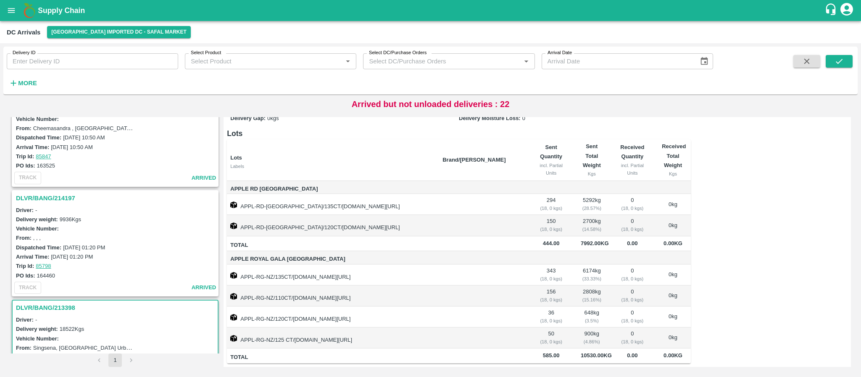
scroll to position [2018, 0]
click at [71, 199] on h3 "DLVR/BANG/214197" at bounding box center [116, 198] width 201 height 11
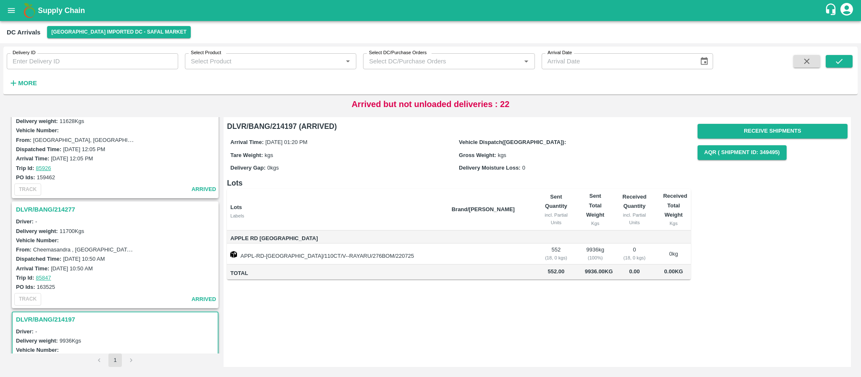
scroll to position [1896, 0]
click at [61, 207] on h3 "DLVR/BANG/214277" at bounding box center [116, 210] width 201 height 11
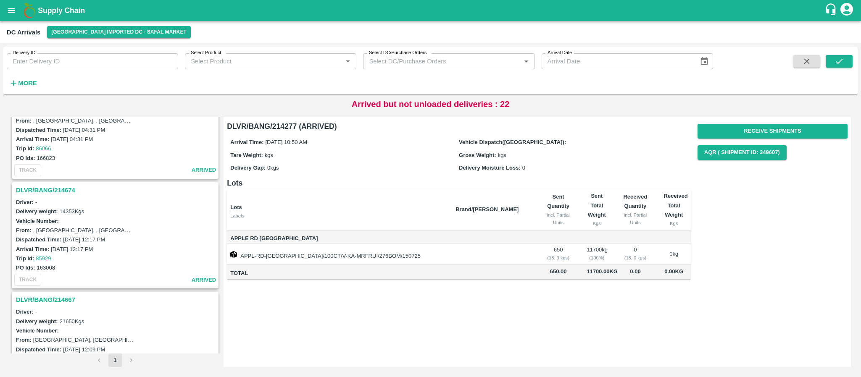
scroll to position [1585, 0]
click at [55, 188] on h3 "DLVR/BANG/214674" at bounding box center [116, 191] width 201 height 11
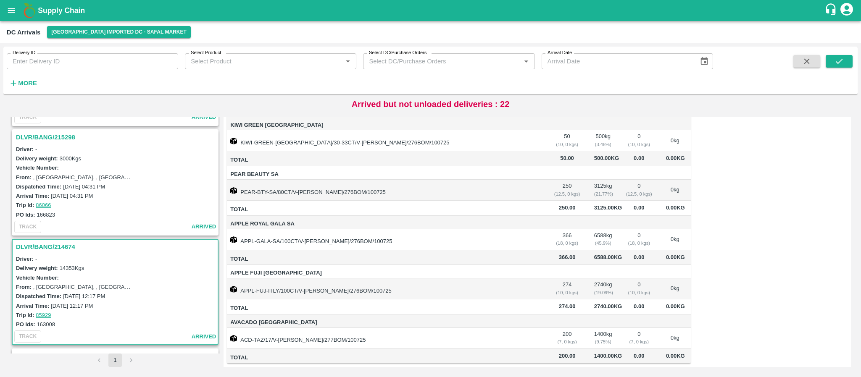
scroll to position [1529, 0]
click at [48, 131] on div "DLVR/BANG/215298" at bounding box center [115, 138] width 205 height 14
click at [48, 134] on h3 "DLVR/BANG/215298" at bounding box center [116, 138] width 201 height 11
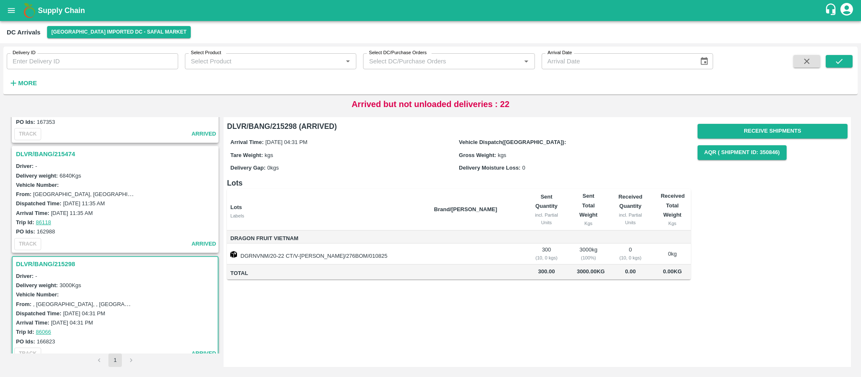
scroll to position [1402, 0]
click at [46, 150] on h3 "DLVR/BANG/215474" at bounding box center [116, 154] width 201 height 11
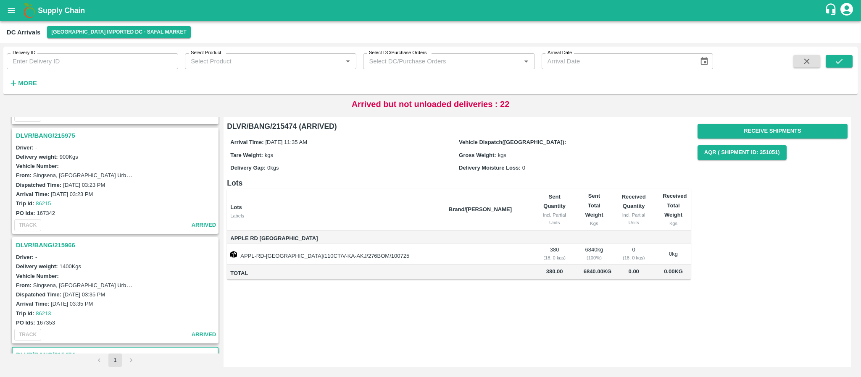
scroll to position [1197, 0]
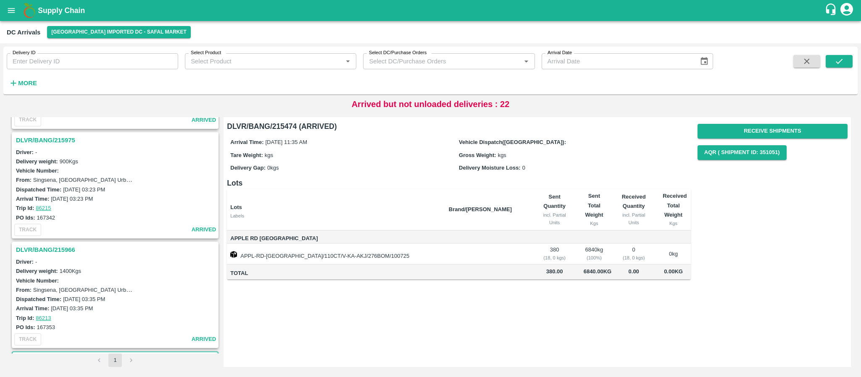
click at [58, 253] on h3 "DLVR/BANG/215966" at bounding box center [116, 250] width 201 height 11
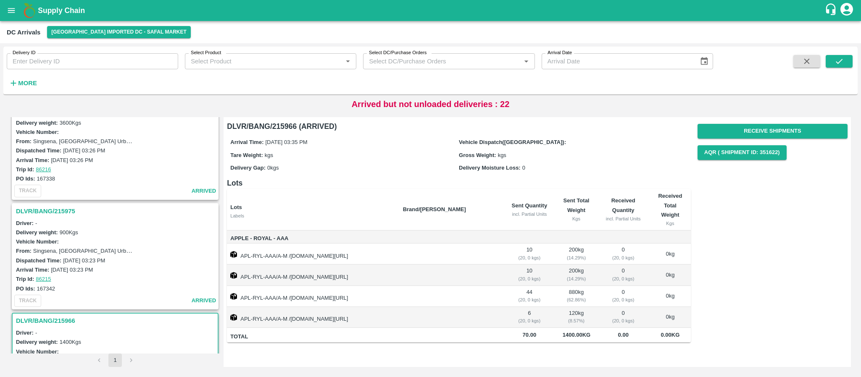
scroll to position [1125, 0]
click at [63, 214] on h3 "DLVR/BANG/215975" at bounding box center [116, 212] width 201 height 11
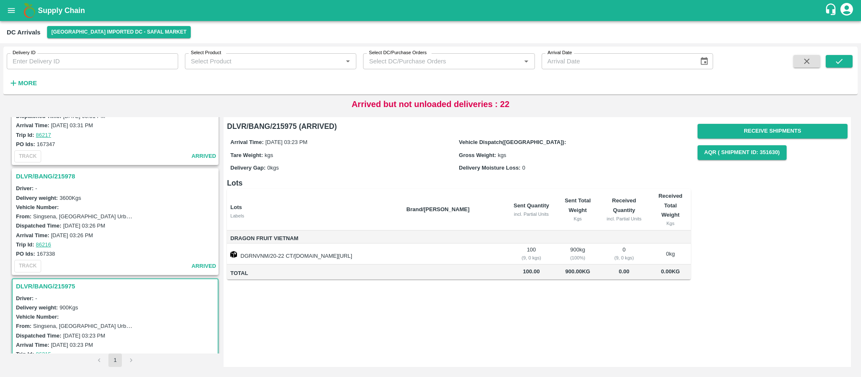
scroll to position [1050, 0]
click at [54, 174] on h3 "DLVR/BANG/215978" at bounding box center [116, 176] width 201 height 11
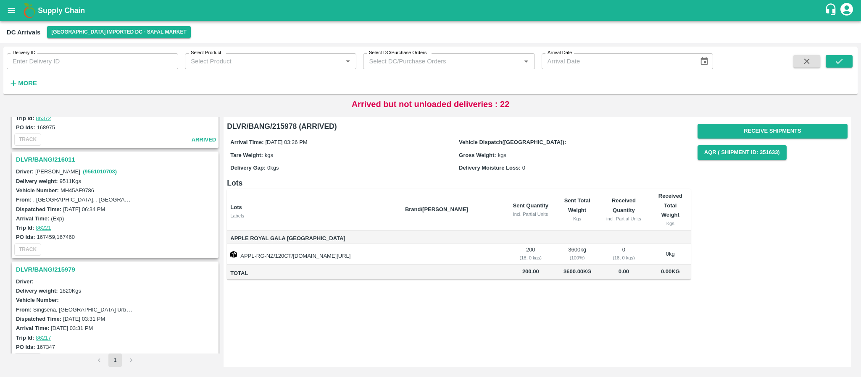
scroll to position [847, 0]
click at [58, 164] on h3 "DLVR/BANG/216011" at bounding box center [116, 160] width 201 height 11
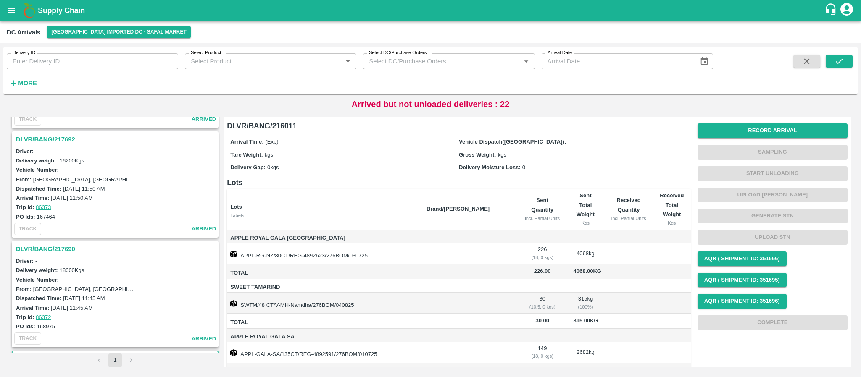
scroll to position [648, 0]
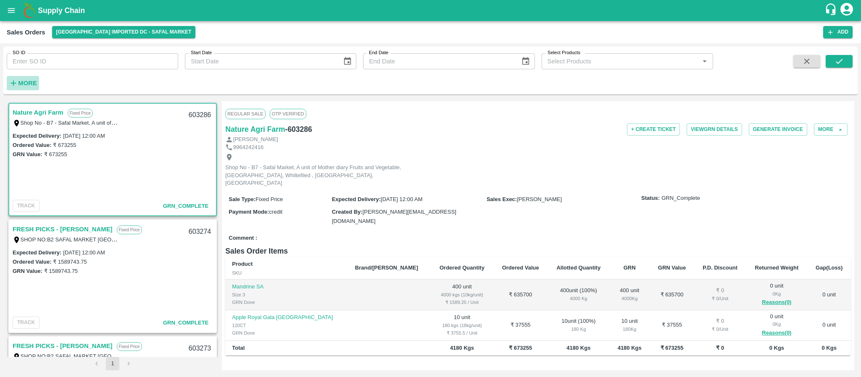
click at [18, 82] on strong "More" at bounding box center [27, 83] width 19 height 7
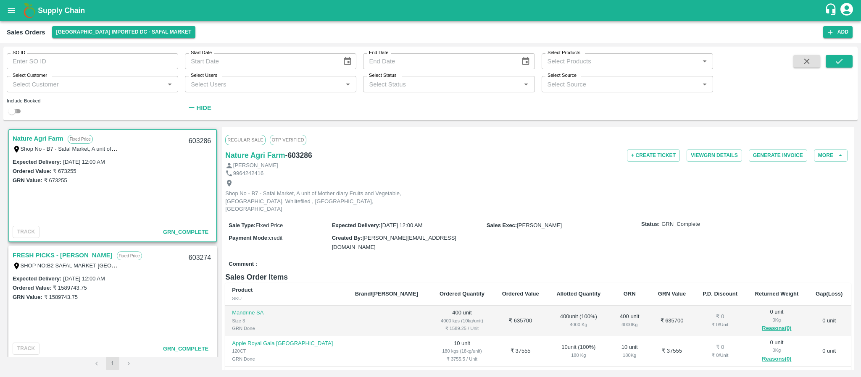
click at [8, 114] on input "checkbox" at bounding box center [12, 111] width 30 height 10
checkbox input "true"
click at [834, 62] on button "submit" at bounding box center [839, 61] width 27 height 13
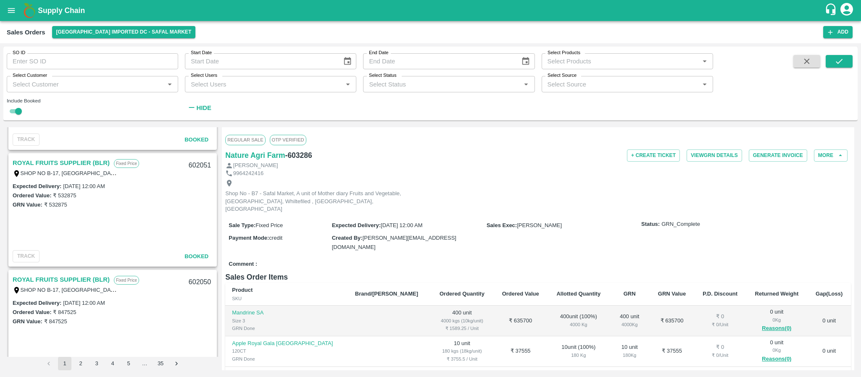
scroll to position [2328, 0]
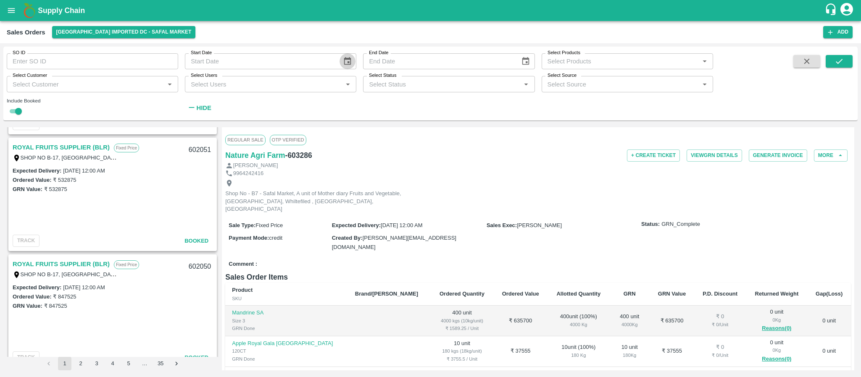
click at [350, 63] on icon "Choose date" at bounding box center [347, 61] width 9 height 9
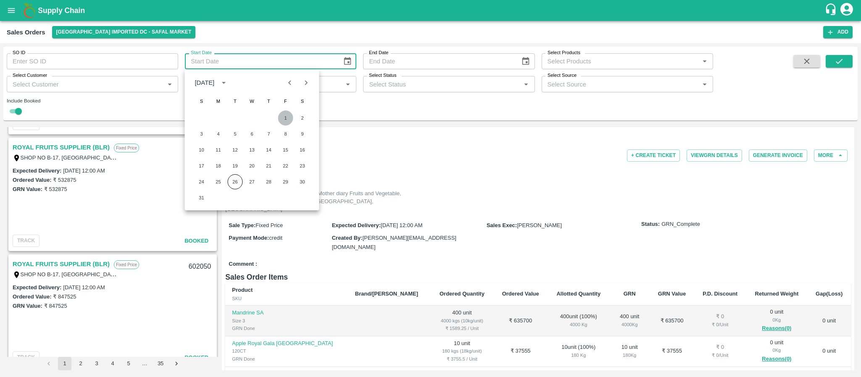
click at [290, 119] on button "1" at bounding box center [285, 118] width 15 height 15
type input "[DATE]"
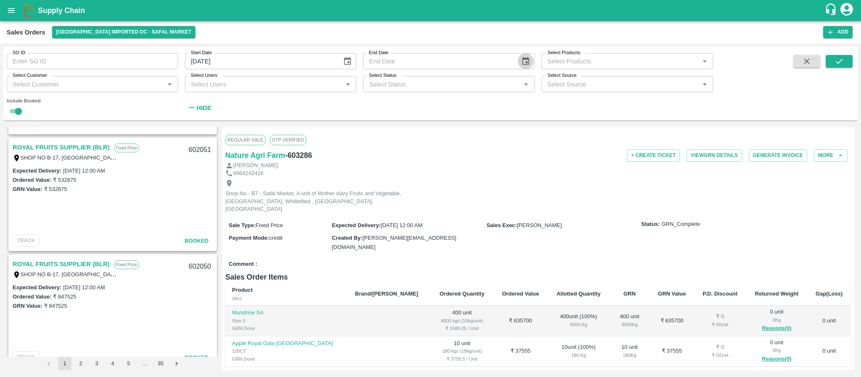
click at [524, 63] on icon "Choose date" at bounding box center [525, 61] width 9 height 9
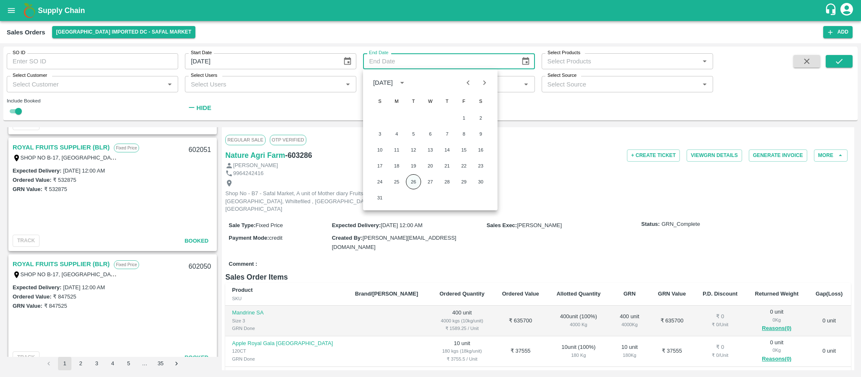
click at [409, 179] on button "26" at bounding box center [413, 181] width 15 height 15
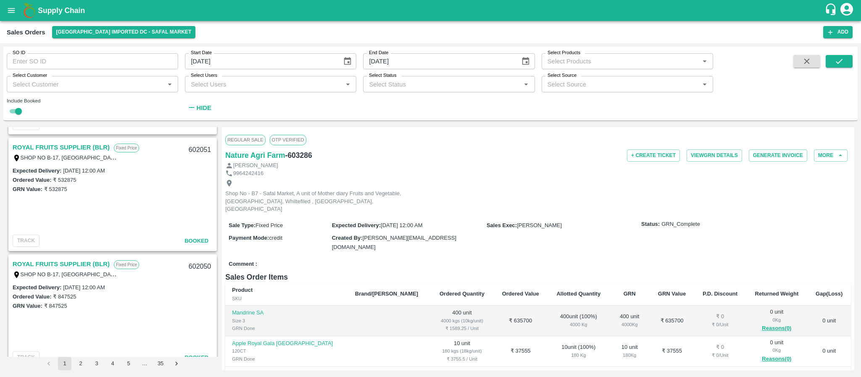
type input "[DATE]"
click at [841, 65] on icon "submit" at bounding box center [839, 61] width 9 height 9
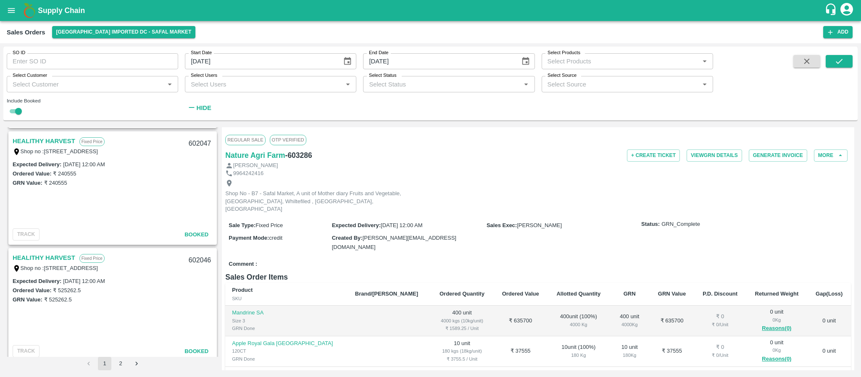
scroll to position [2691, 0]
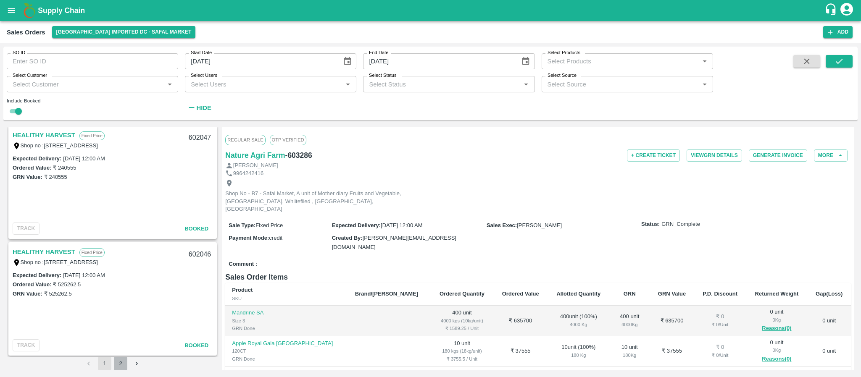
click at [117, 363] on button "2" at bounding box center [120, 363] width 13 height 13
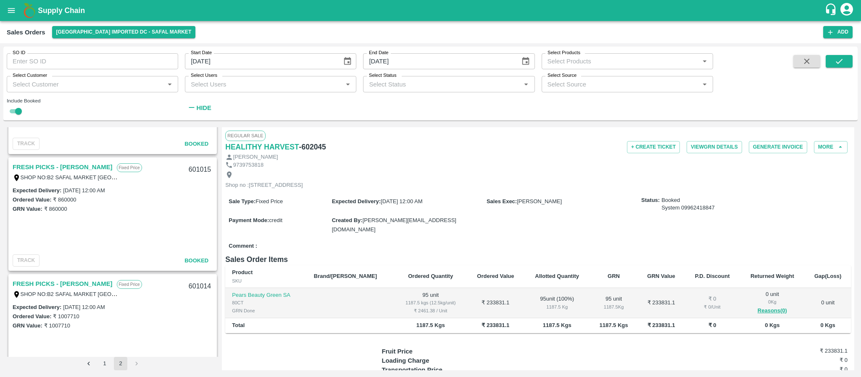
scroll to position [705, 0]
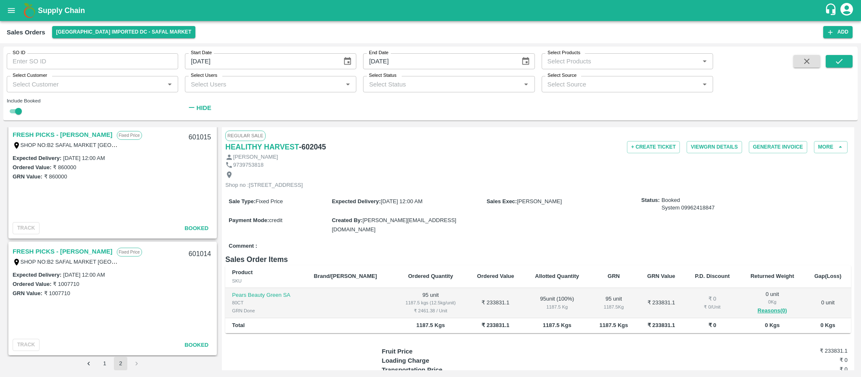
click at [26, 107] on div "Include Booked" at bounding box center [92, 108] width 171 height 18
click at [18, 111] on input "checkbox" at bounding box center [18, 111] width 30 height 10
checkbox input "false"
click at [838, 55] on button "submit" at bounding box center [839, 61] width 27 height 13
